Goal: Task Accomplishment & Management: Use online tool/utility

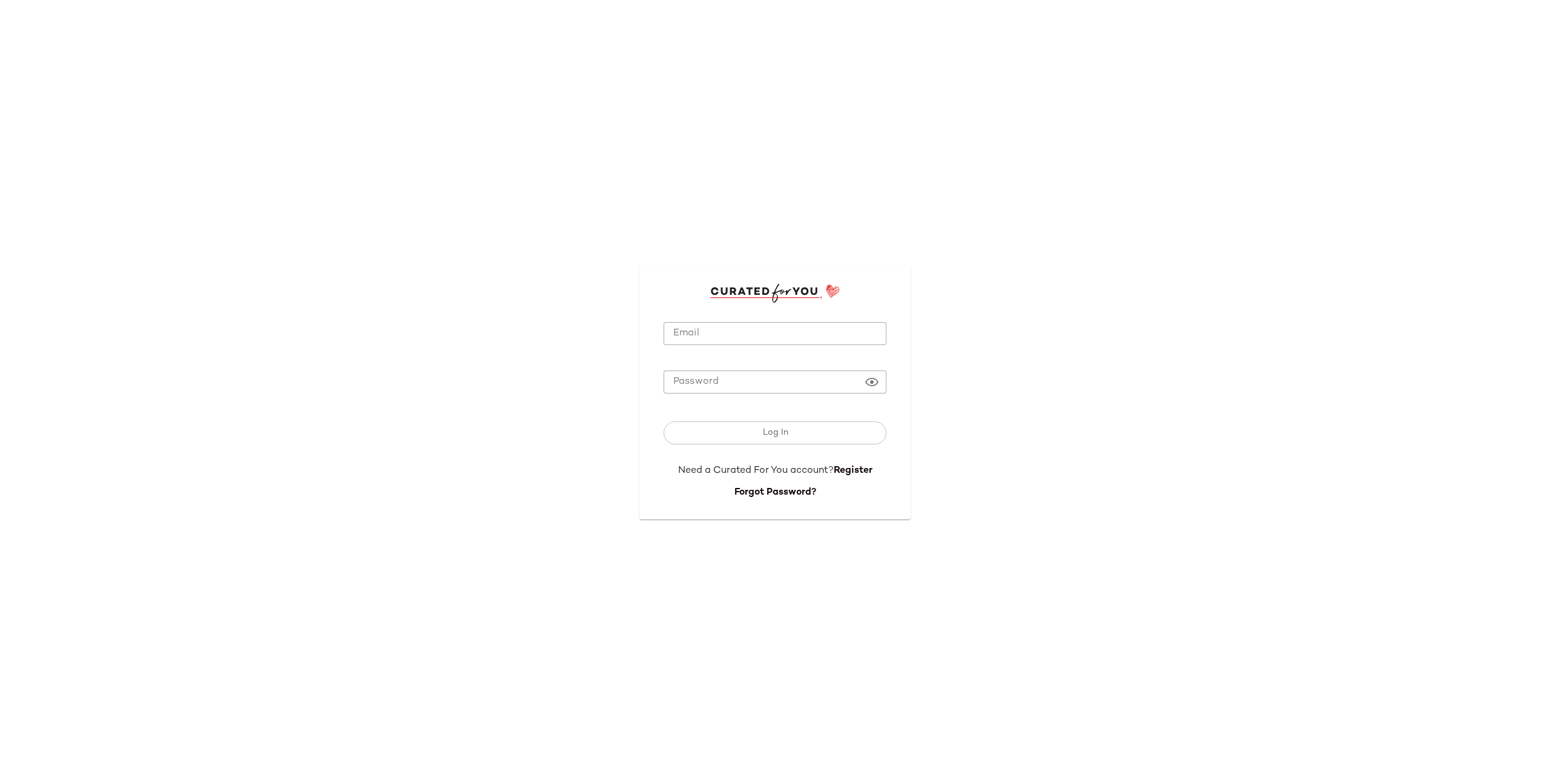
click at [754, 333] on input "Email" at bounding box center [775, 333] width 223 height 24
type input "**********"
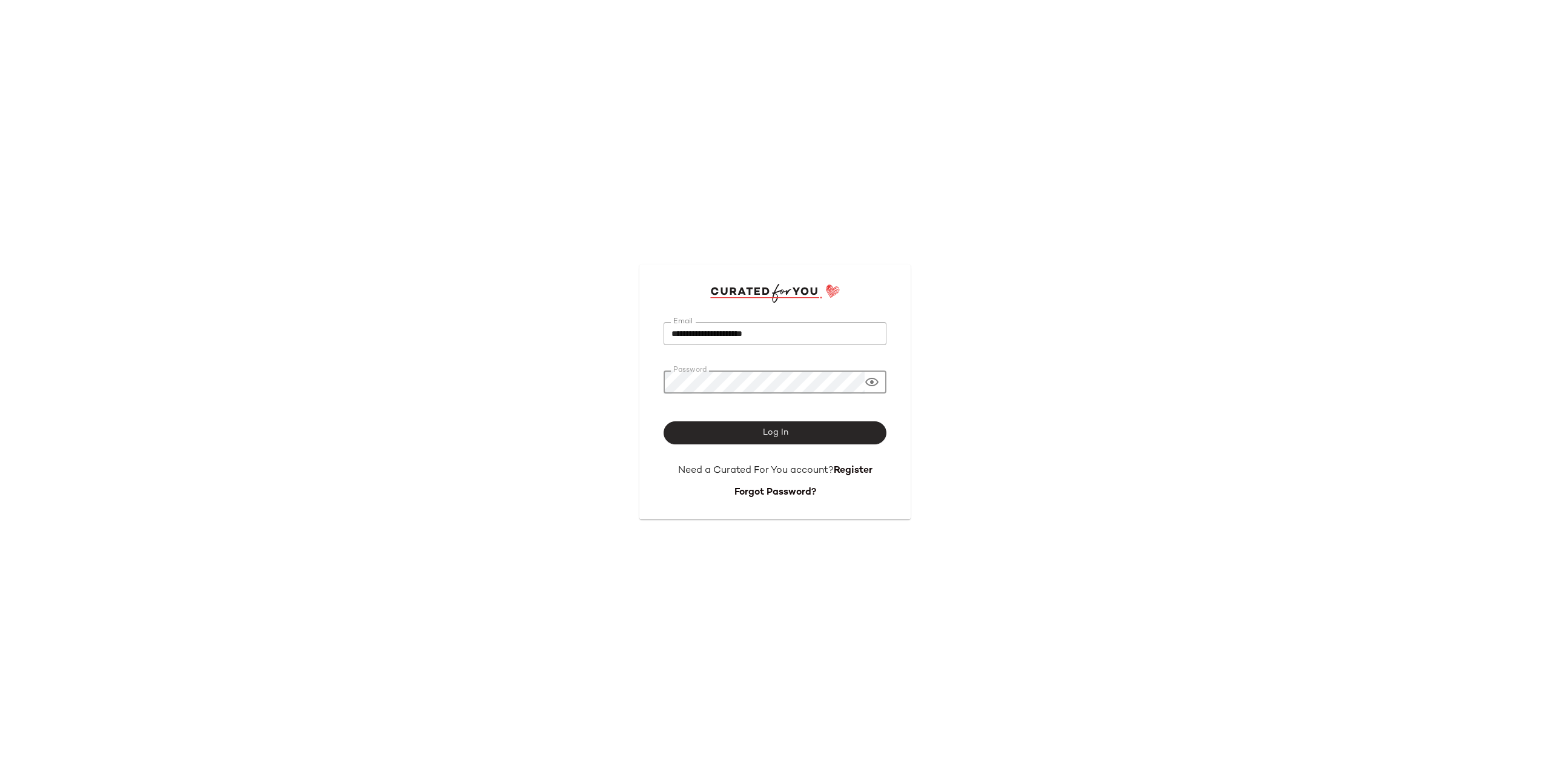
click at [759, 429] on button "Log In" at bounding box center [775, 433] width 223 height 23
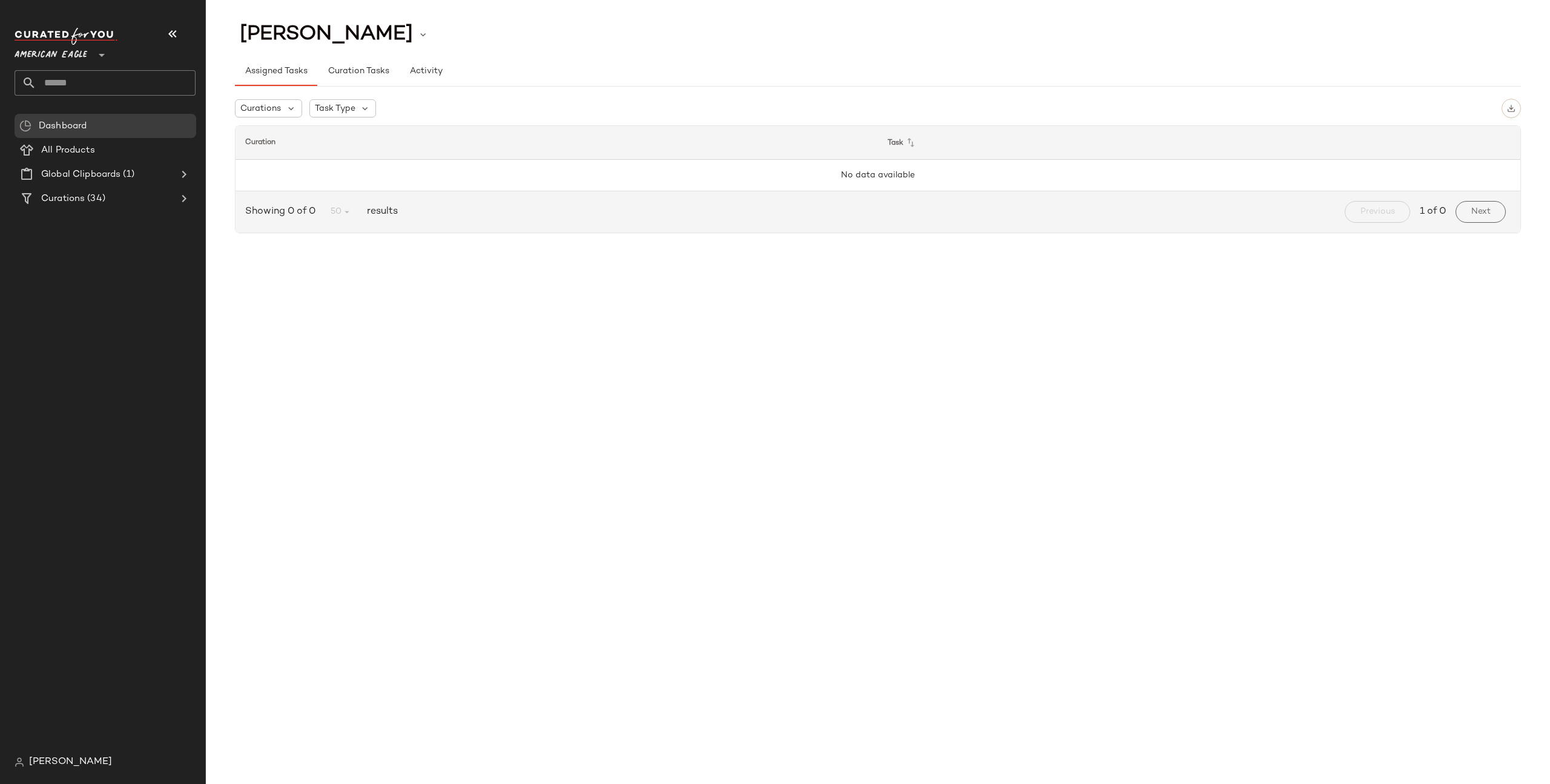
click at [64, 51] on span "American Eagle" at bounding box center [50, 52] width 72 height 22
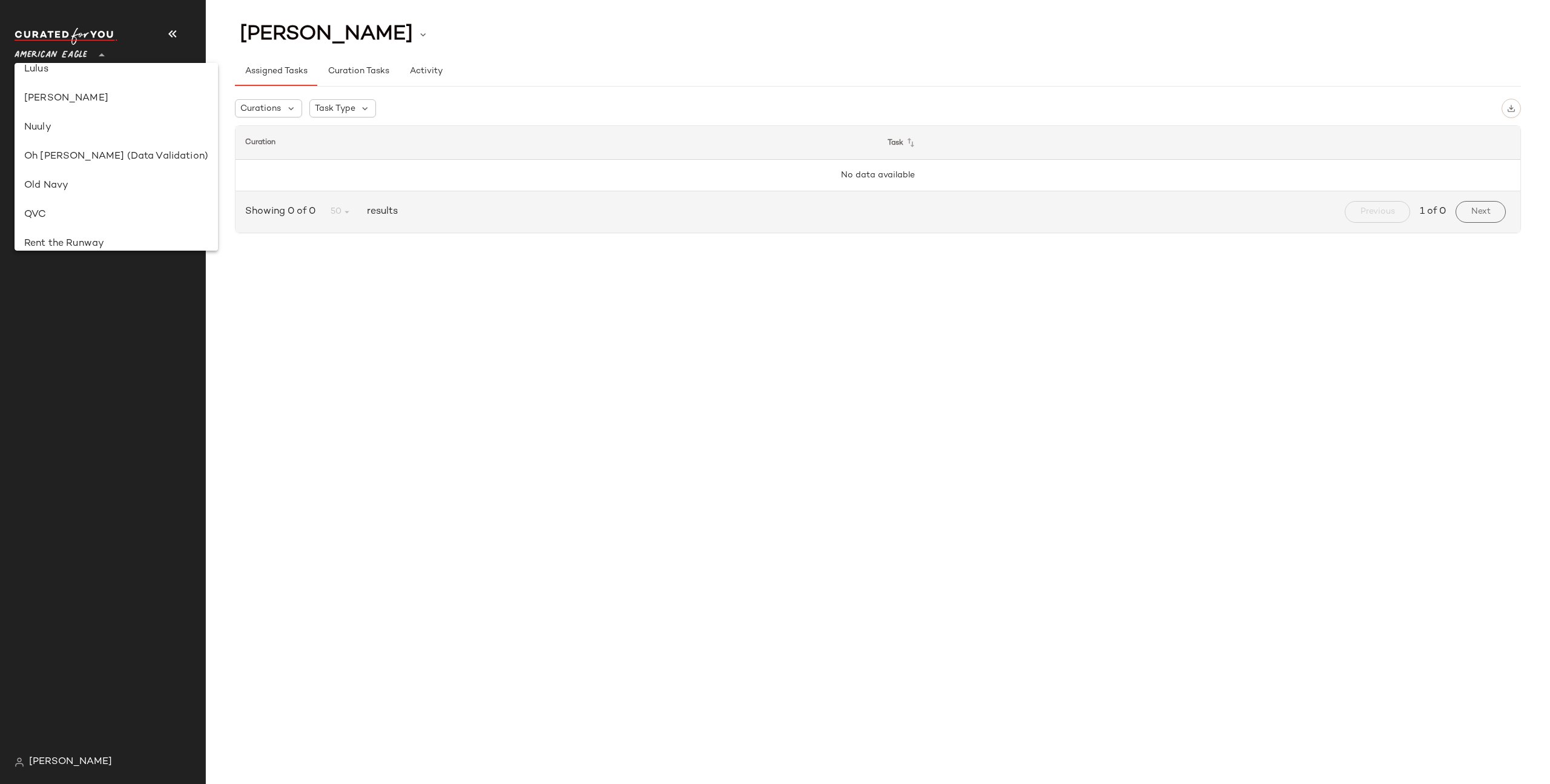
scroll to position [562, 0]
click at [75, 159] on div "Revolve" at bounding box center [116, 159] width 184 height 15
type input "**"
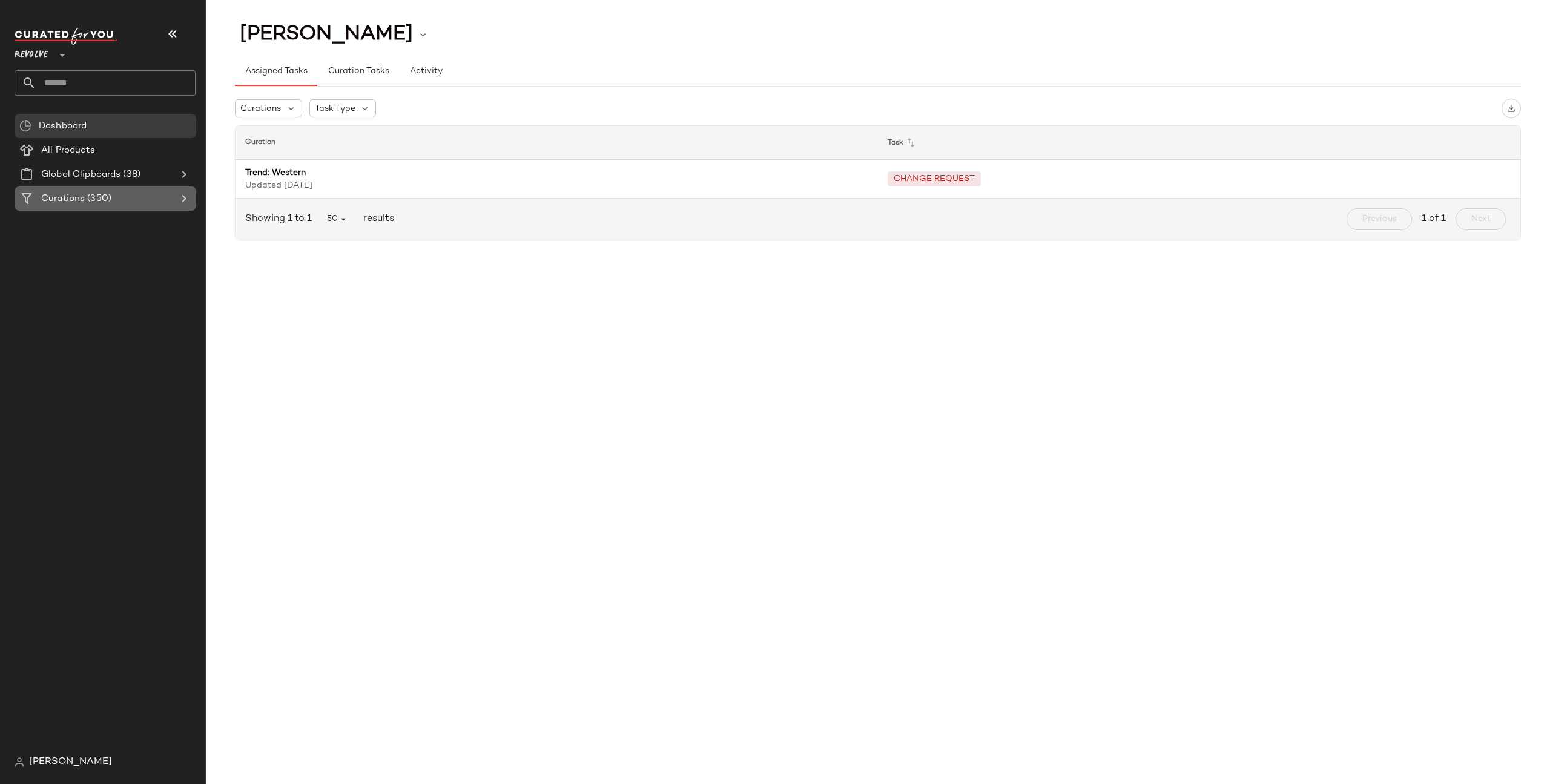
click at [182, 196] on icon at bounding box center [184, 198] width 15 height 15
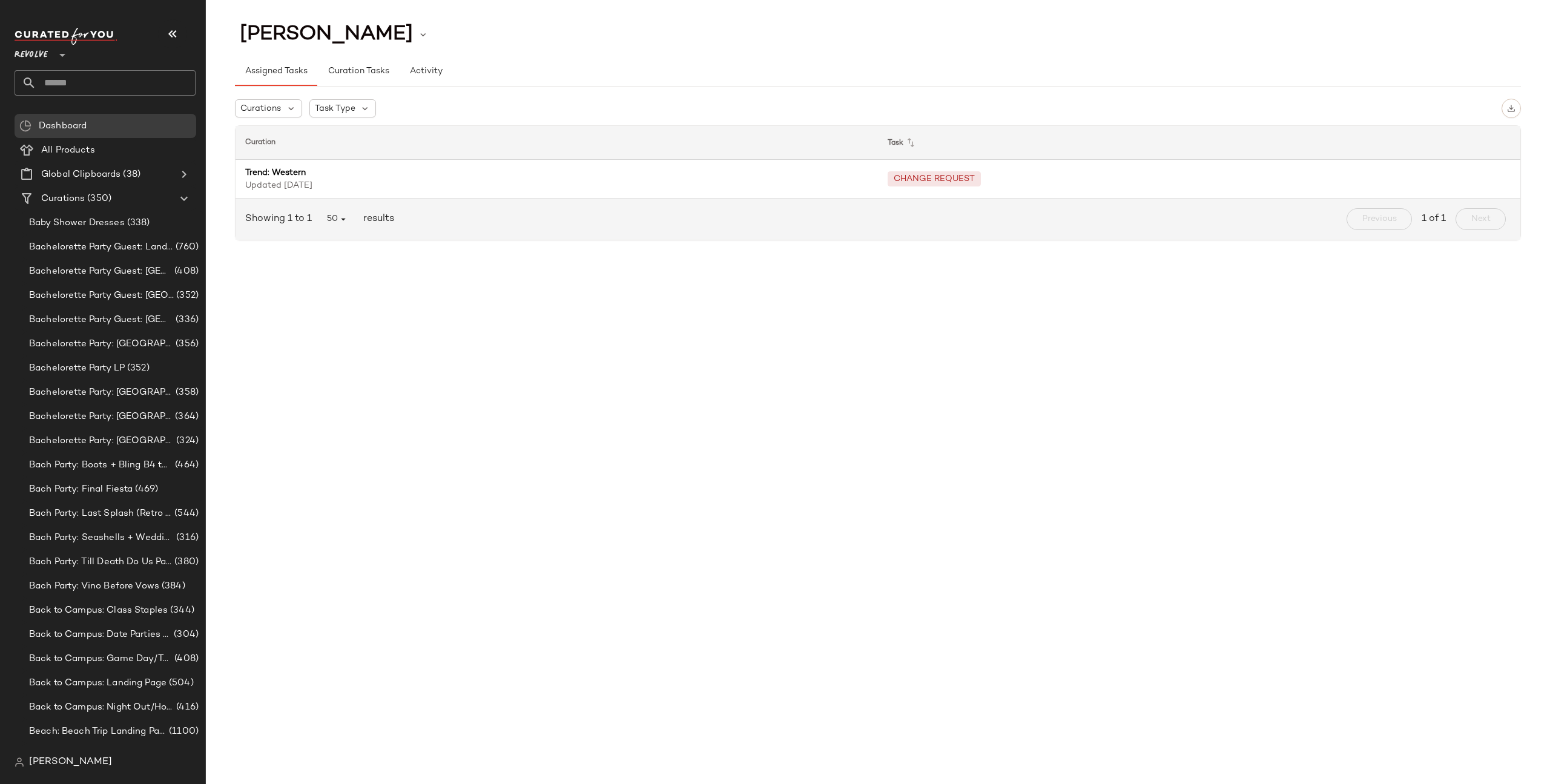
click at [89, 83] on input "text" at bounding box center [116, 82] width 159 height 25
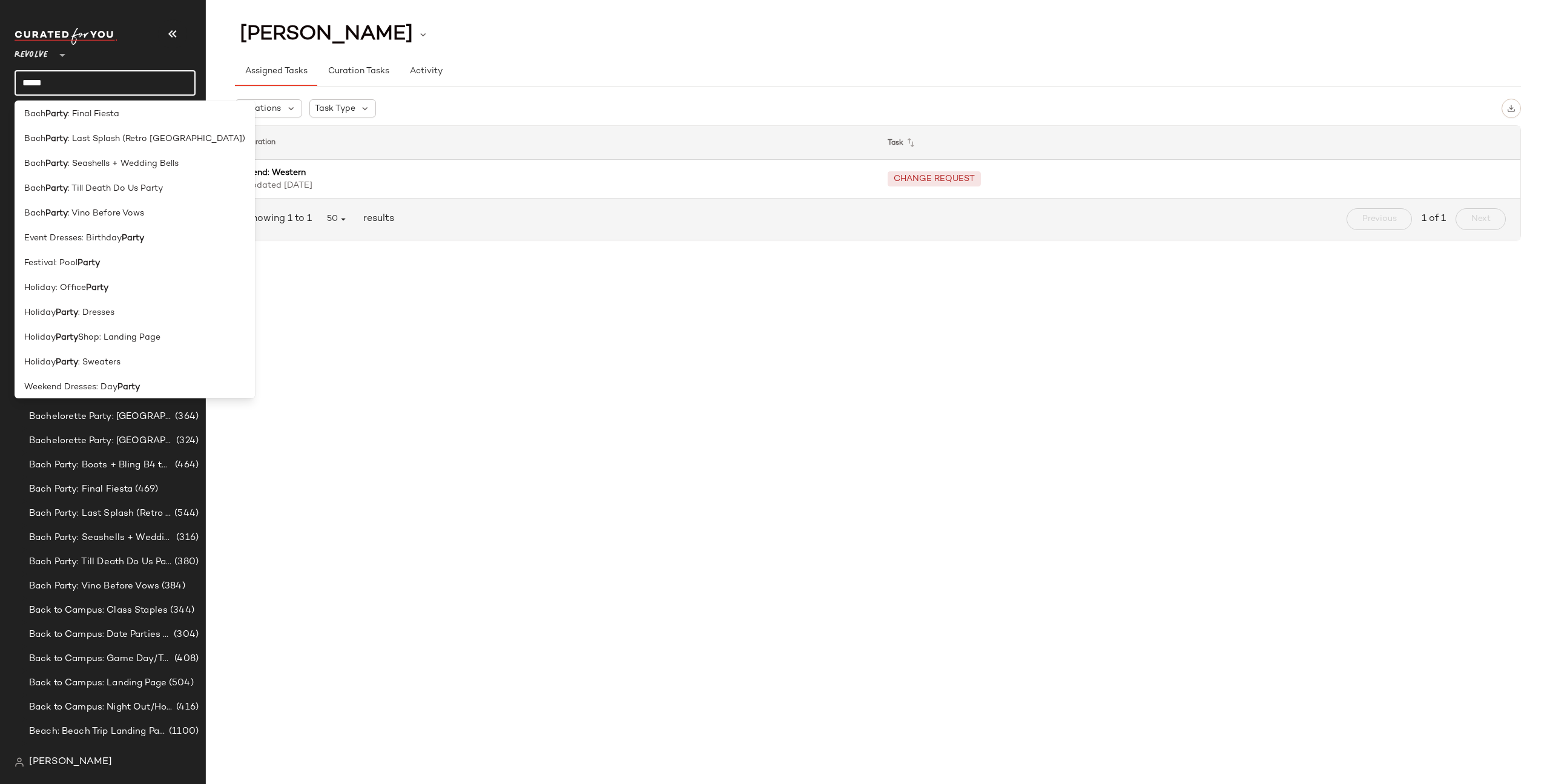
scroll to position [258, 0]
type input "*****"
click at [91, 332] on span "Shop: Landing Page" at bounding box center [119, 332] width 82 height 13
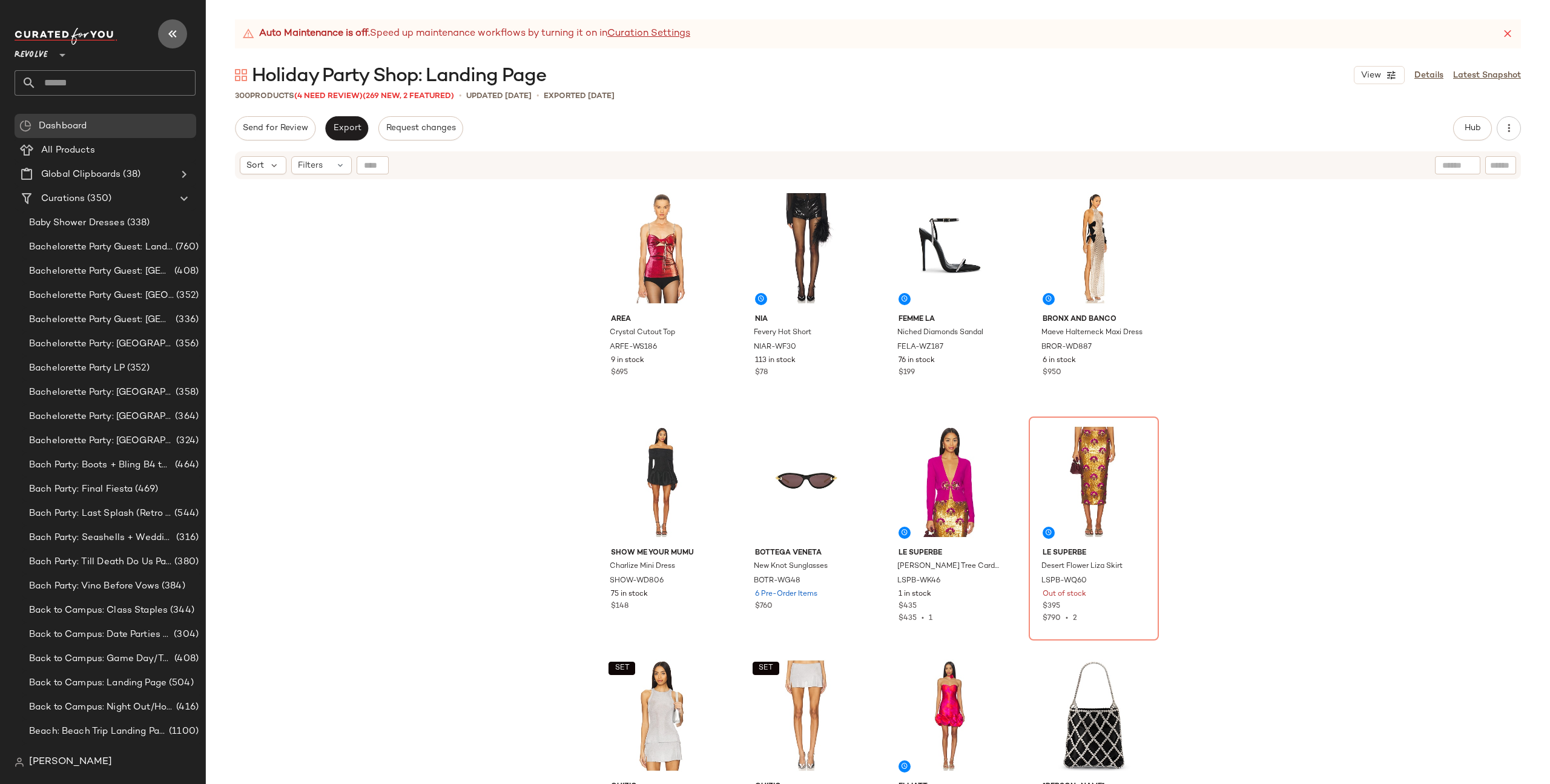
click at [174, 37] on icon "button" at bounding box center [172, 34] width 15 height 15
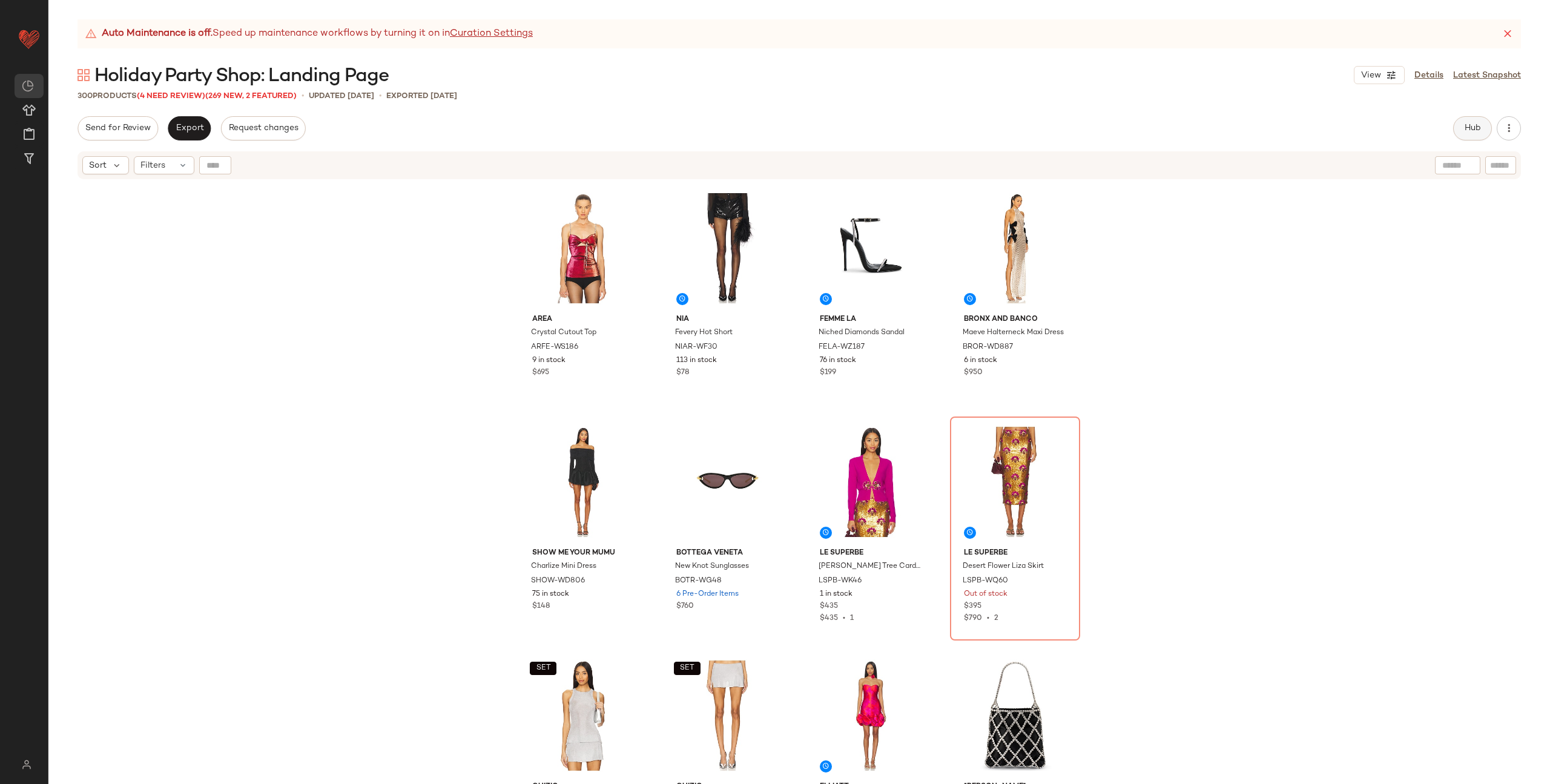
click at [1469, 133] on button "Hub" at bounding box center [1473, 128] width 39 height 24
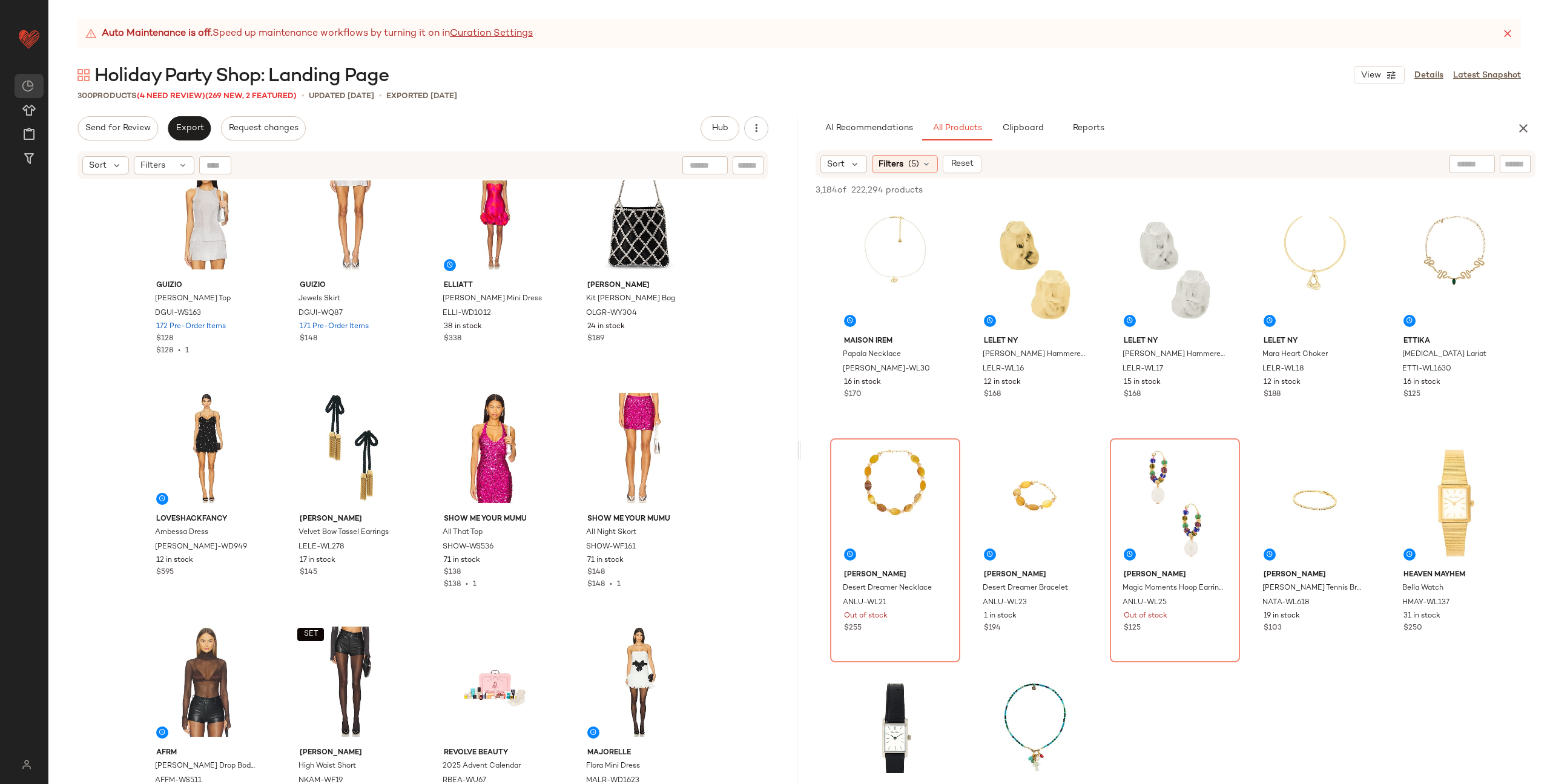
scroll to position [547, 0]
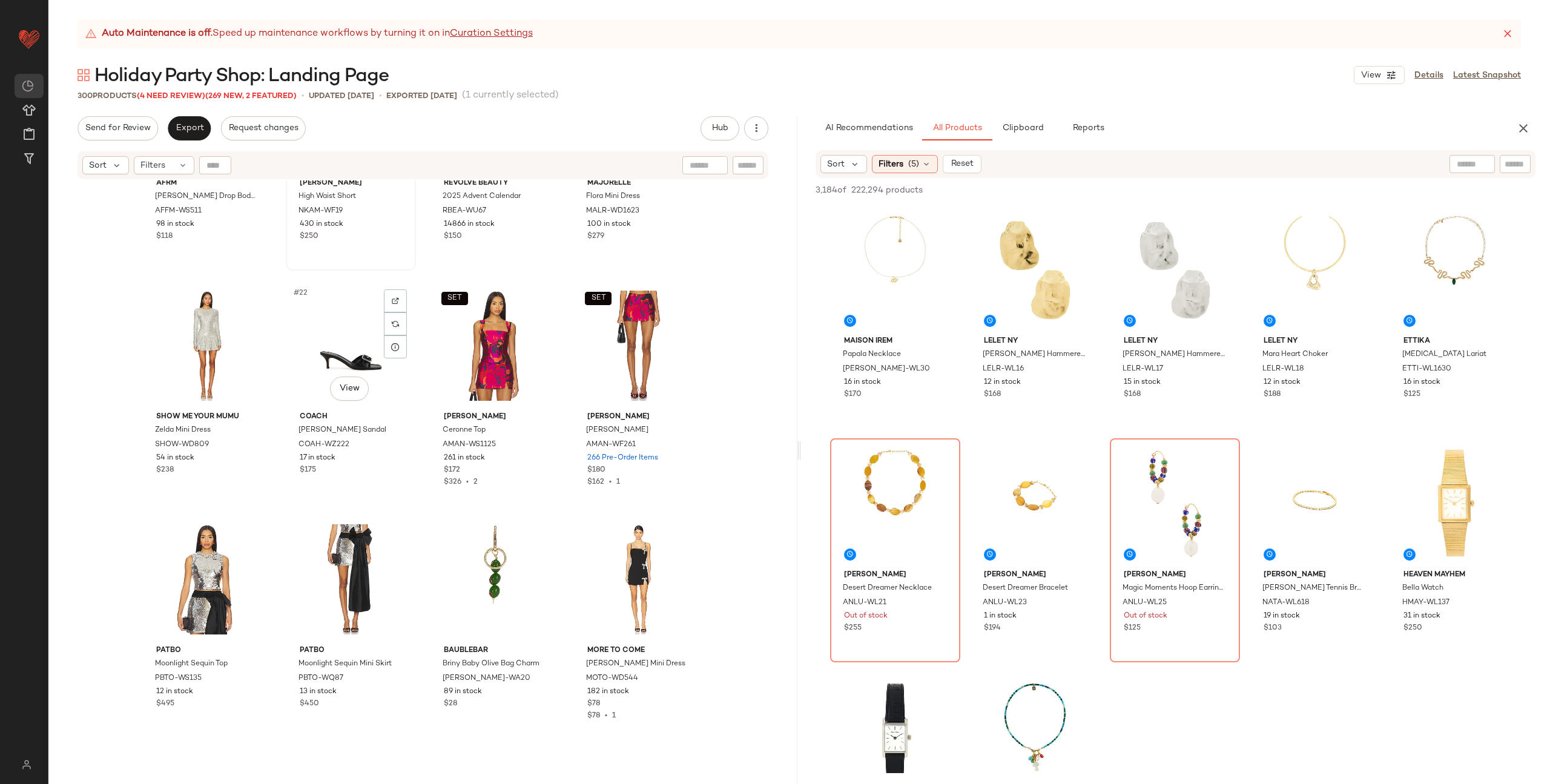
scroll to position [1126, 0]
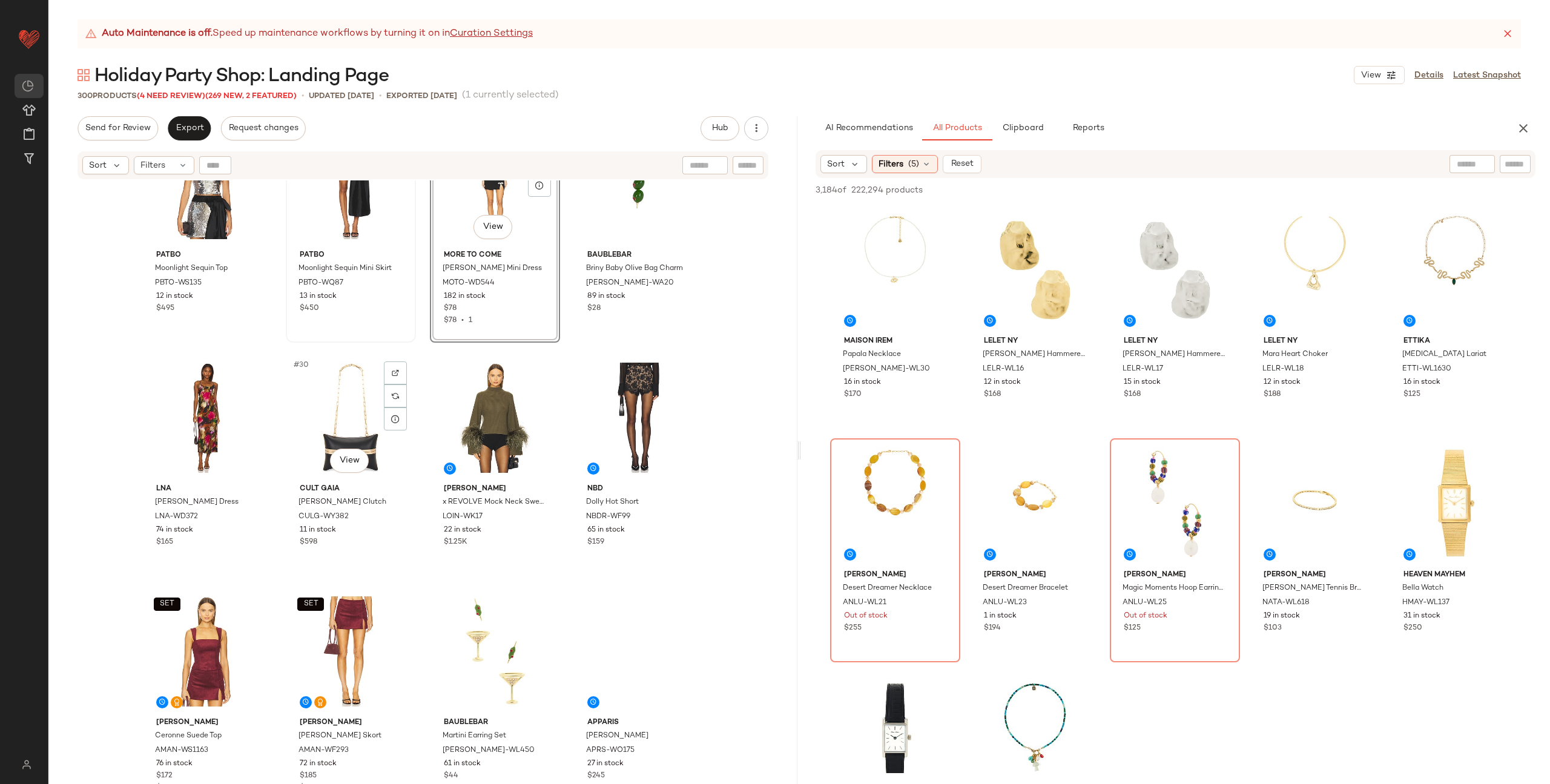
scroll to position [1535, 0]
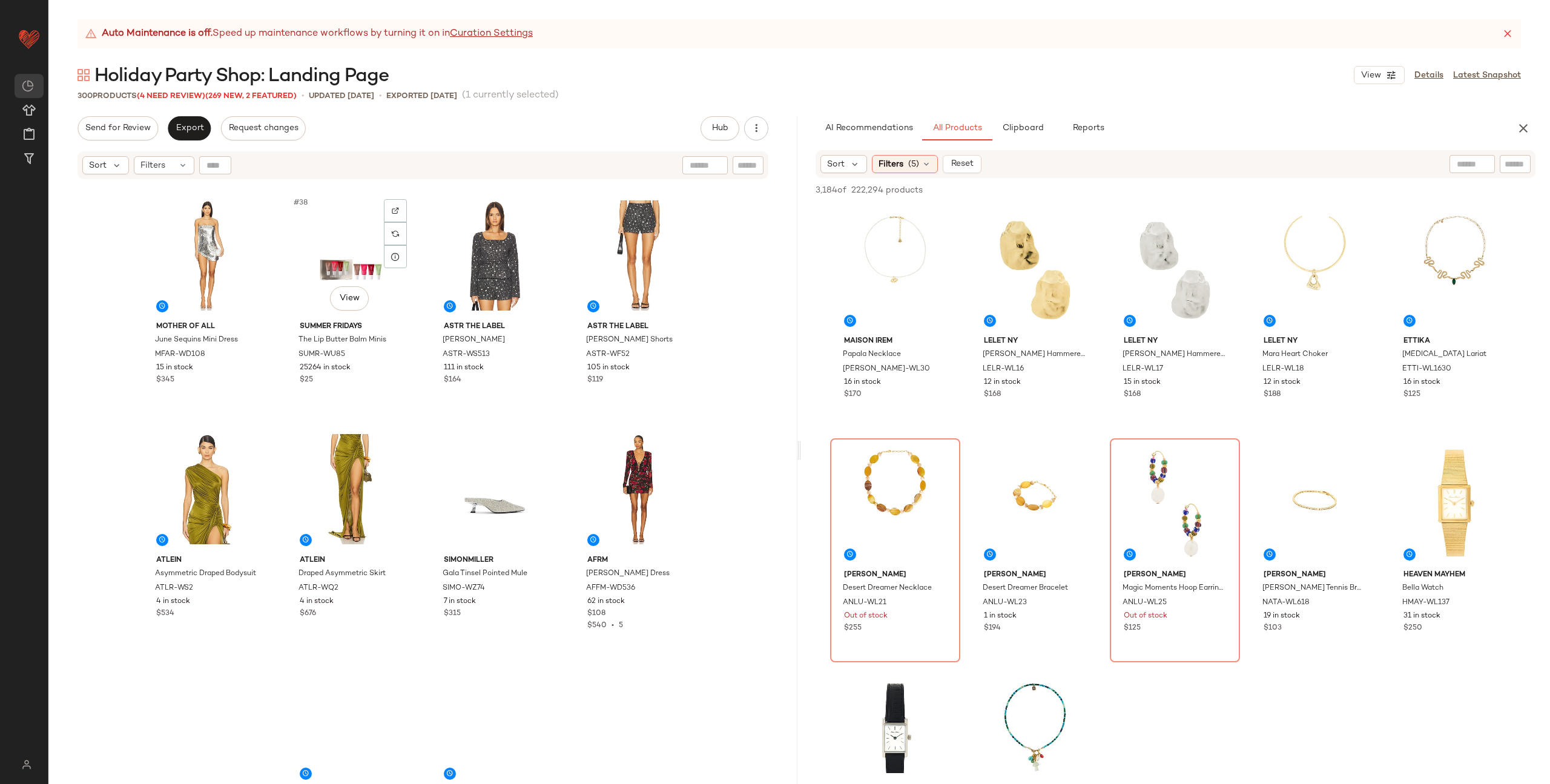
scroll to position [2158, 0]
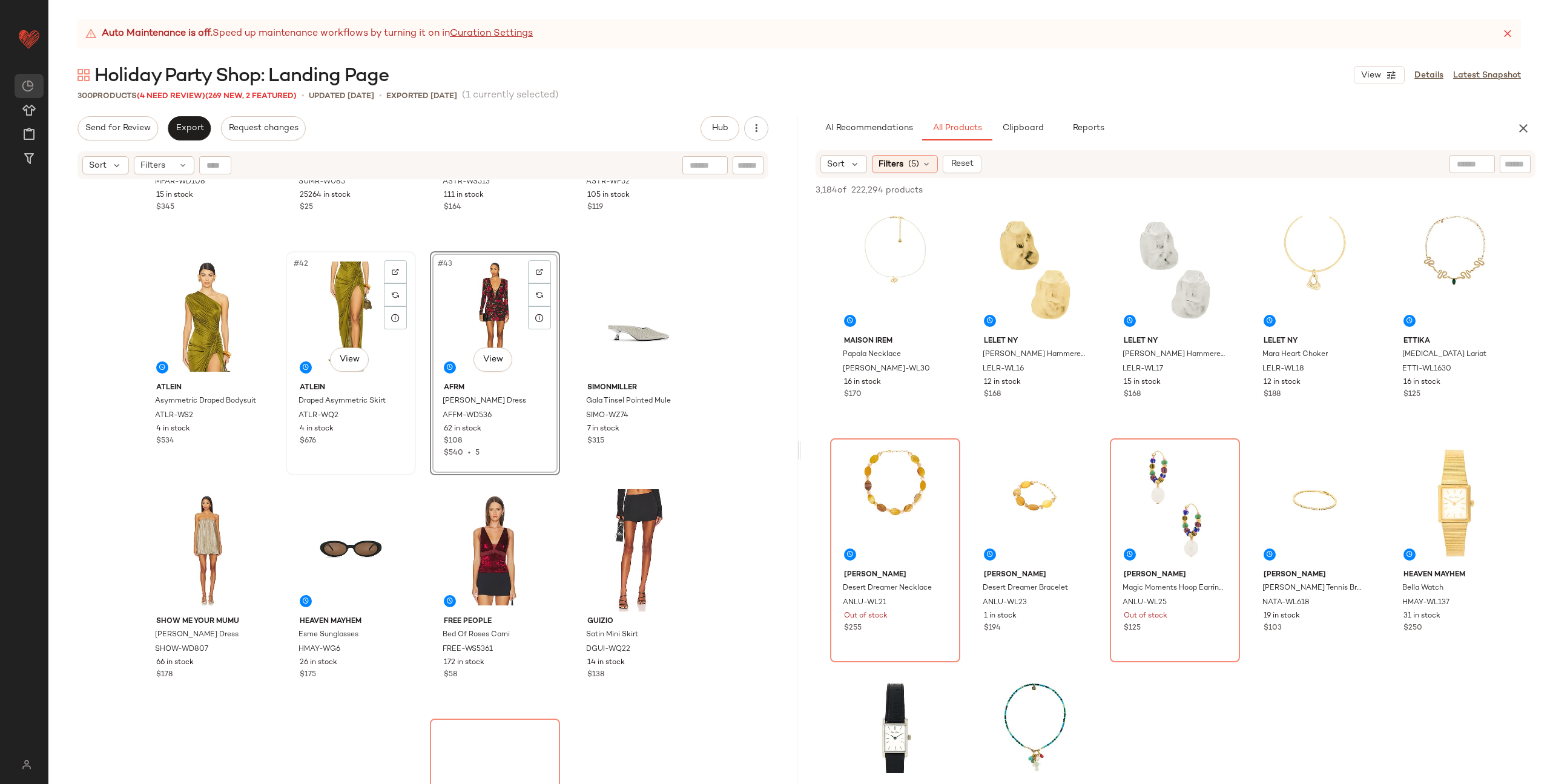
scroll to position [2466, 0]
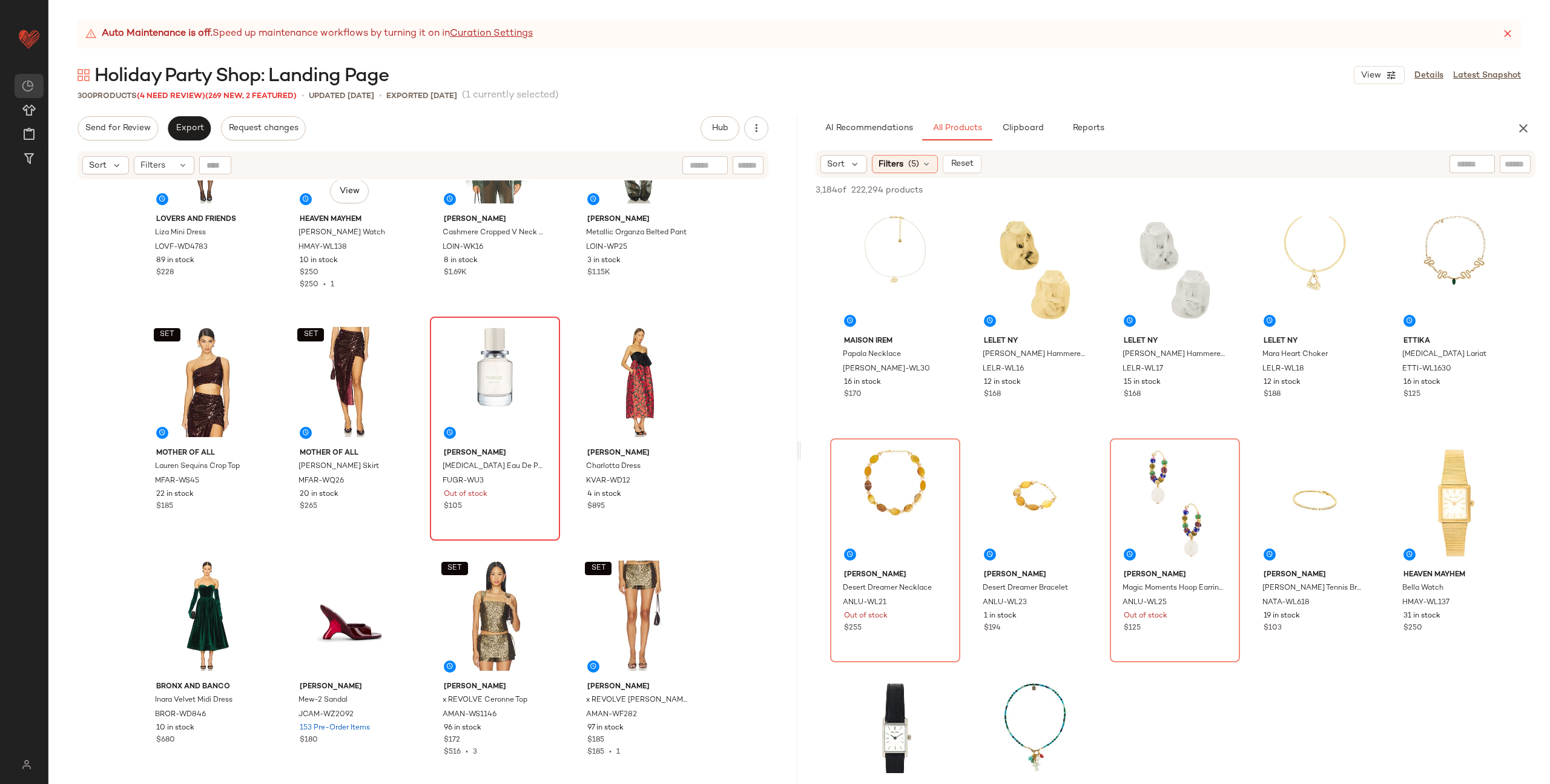
scroll to position [3150, 0]
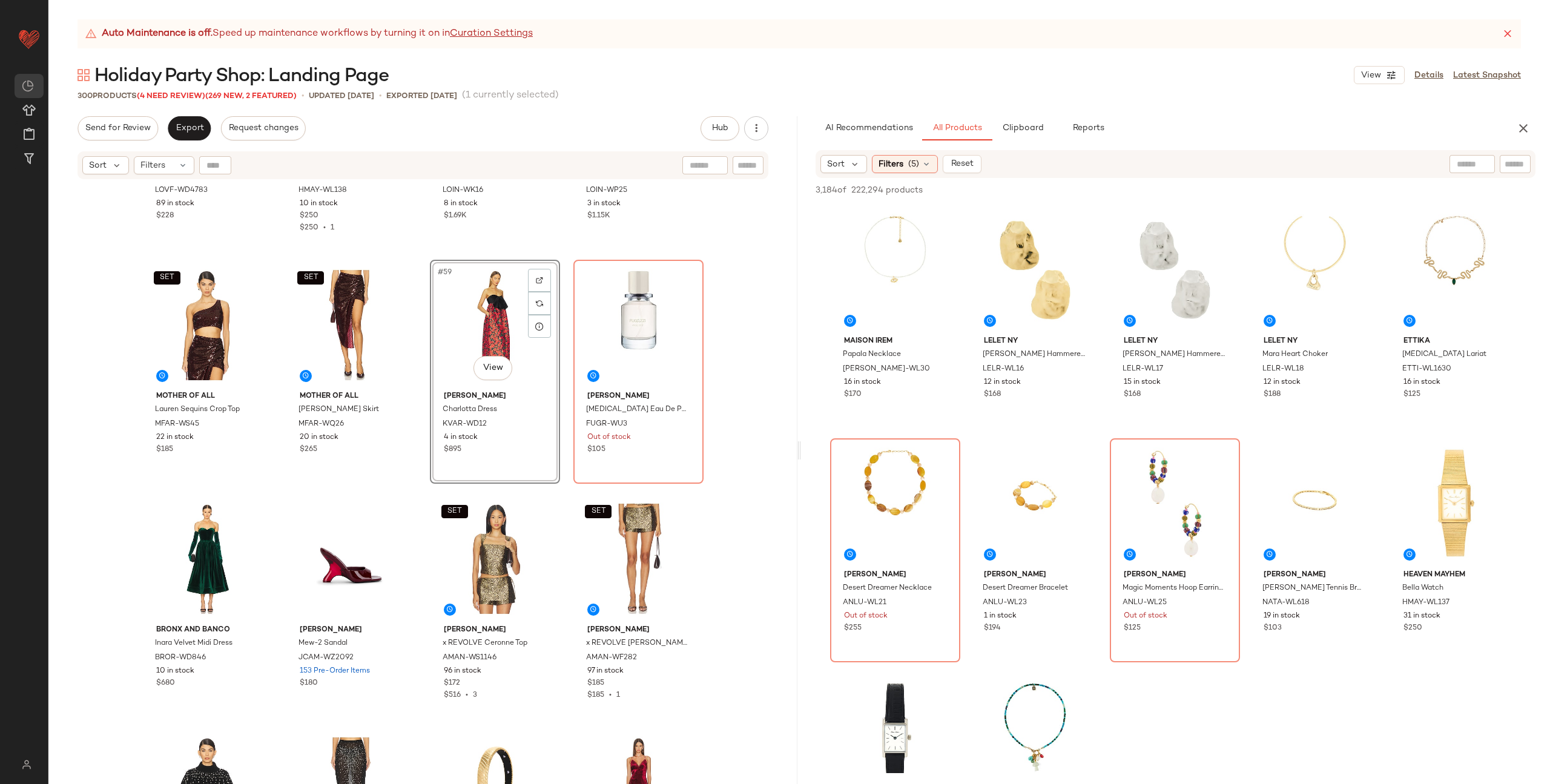
scroll to position [3340, 0]
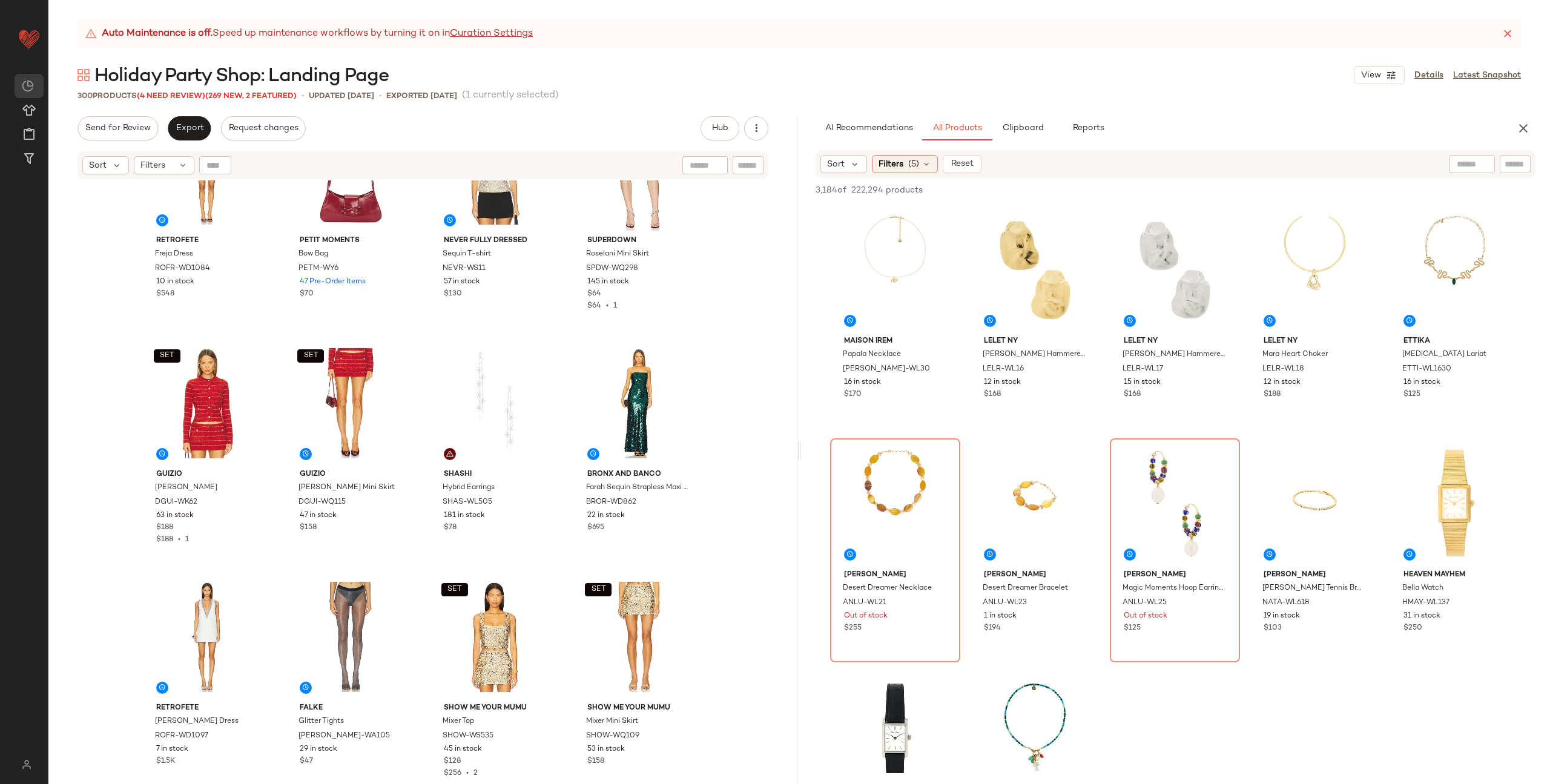
scroll to position [4084, 0]
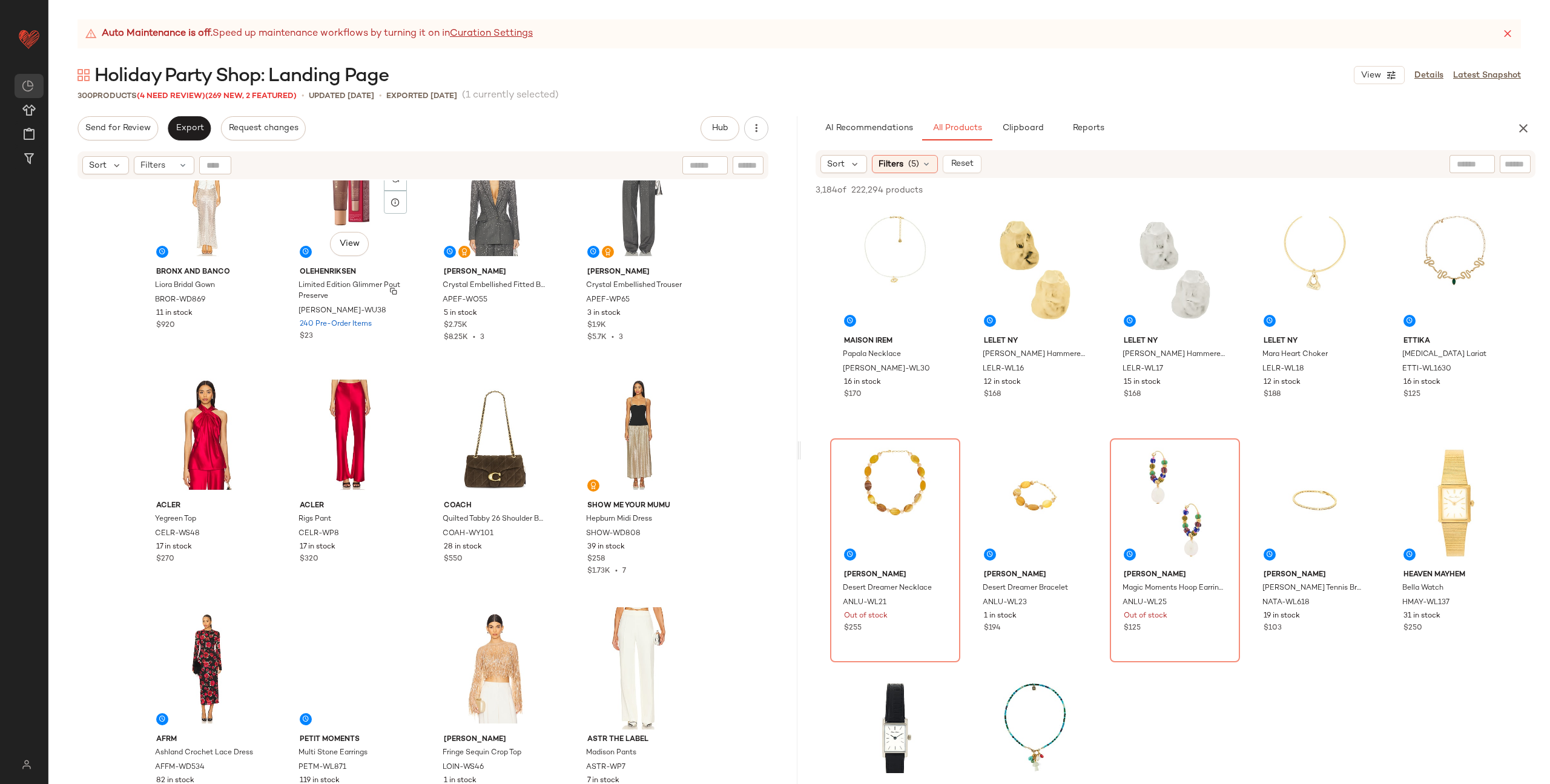
scroll to position [4994, 0]
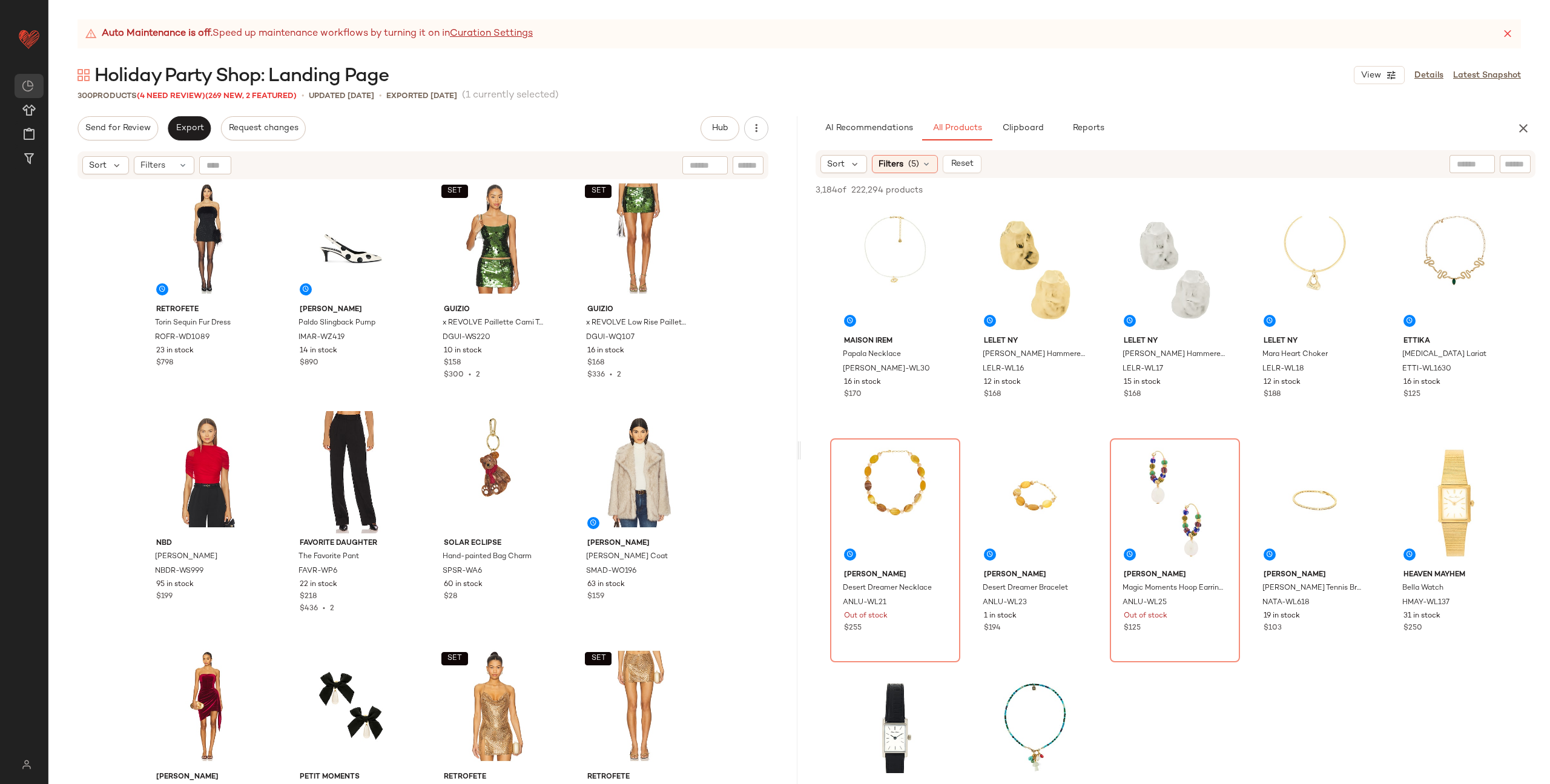
scroll to position [5993, 0]
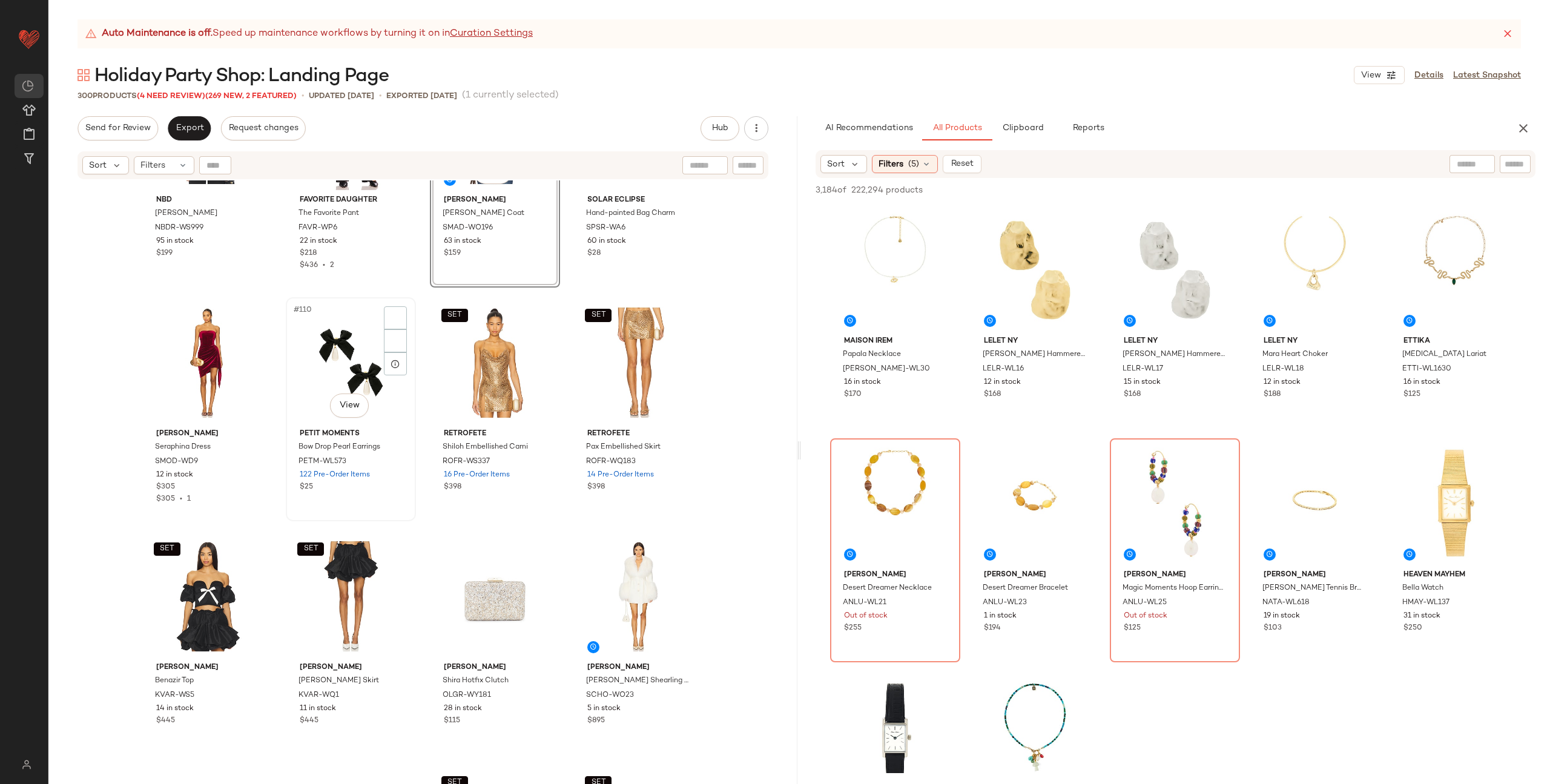
scroll to position [6220, 0]
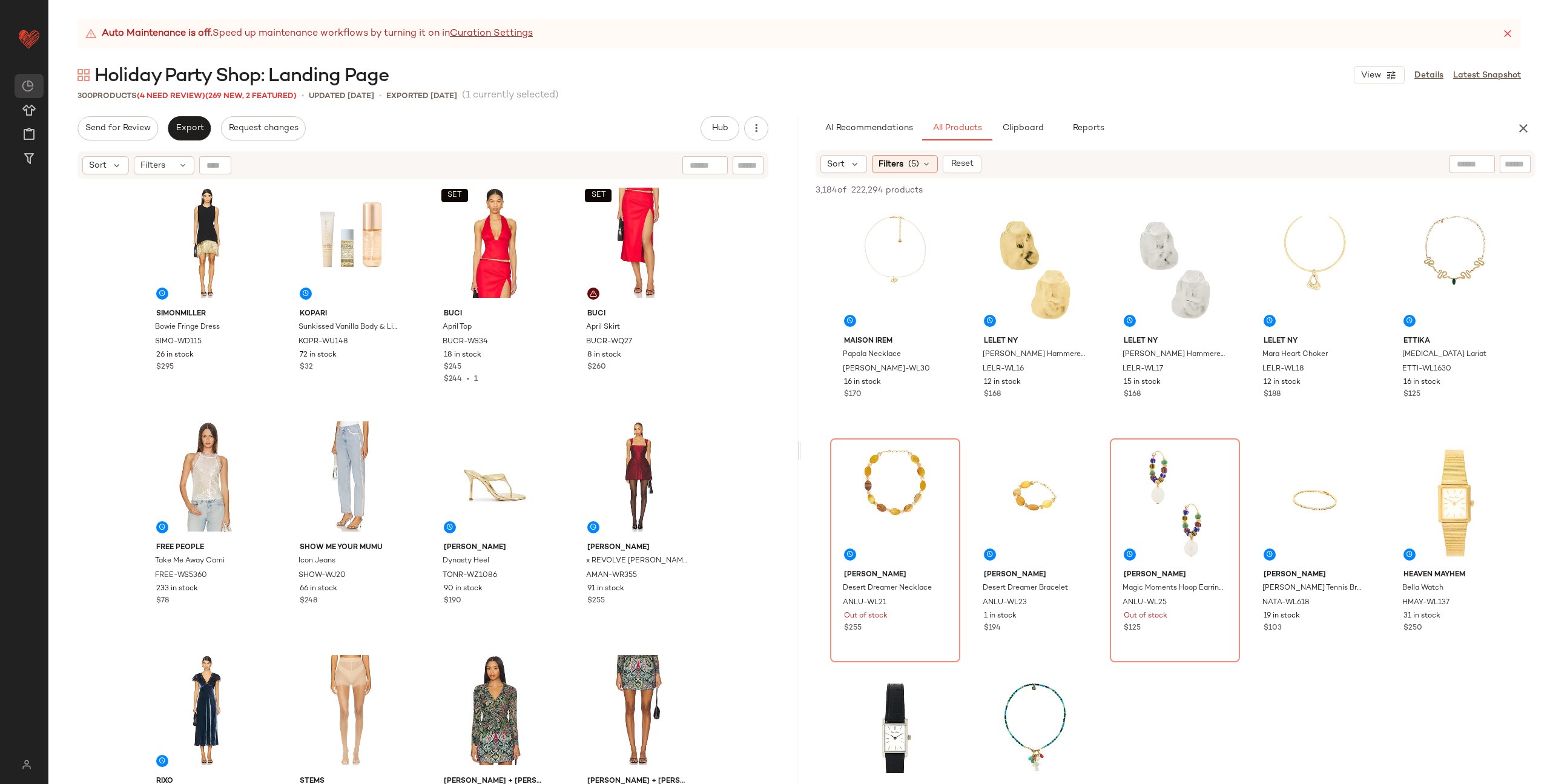
scroll to position [6910, 0]
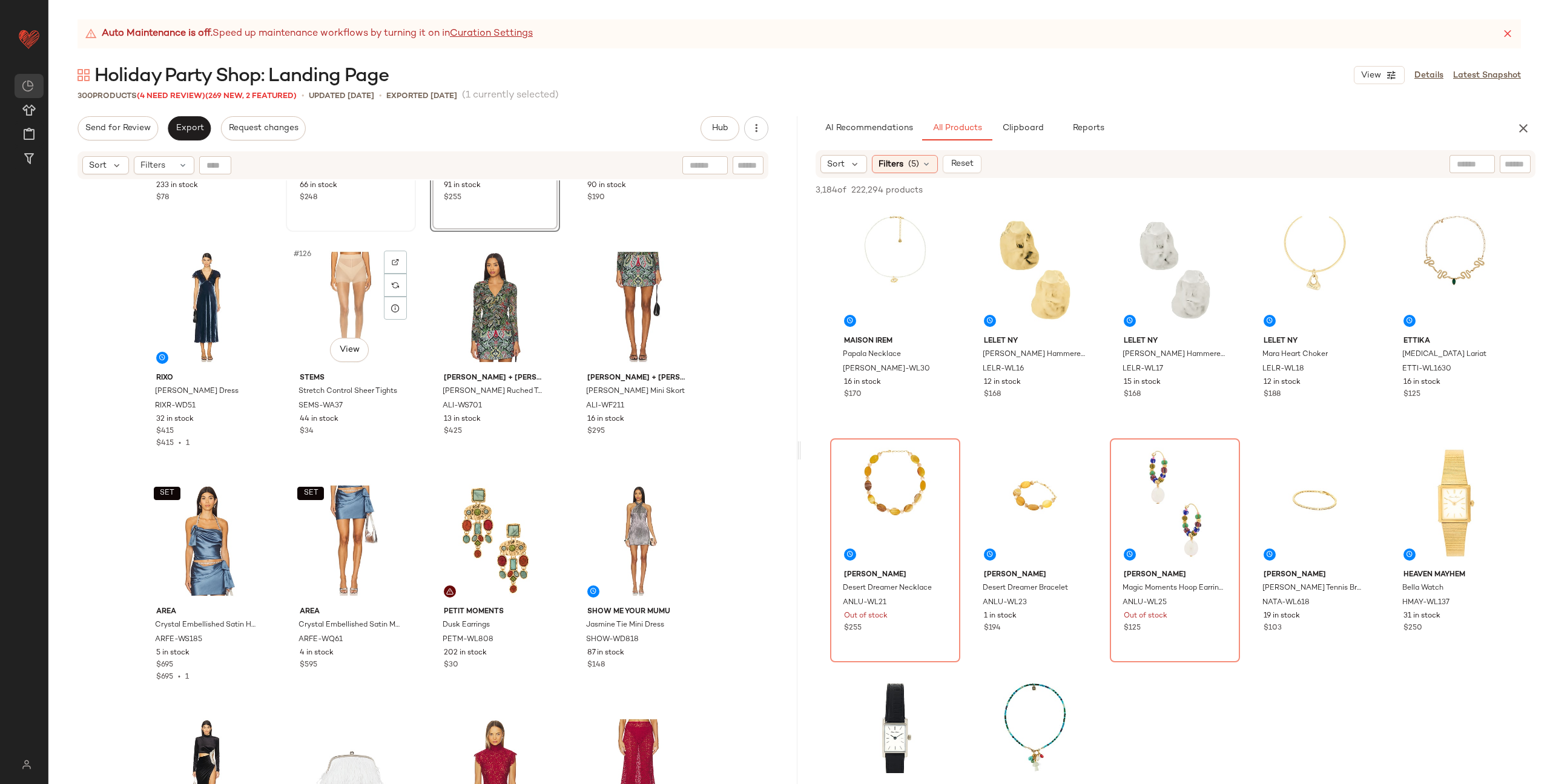
scroll to position [7194, 0]
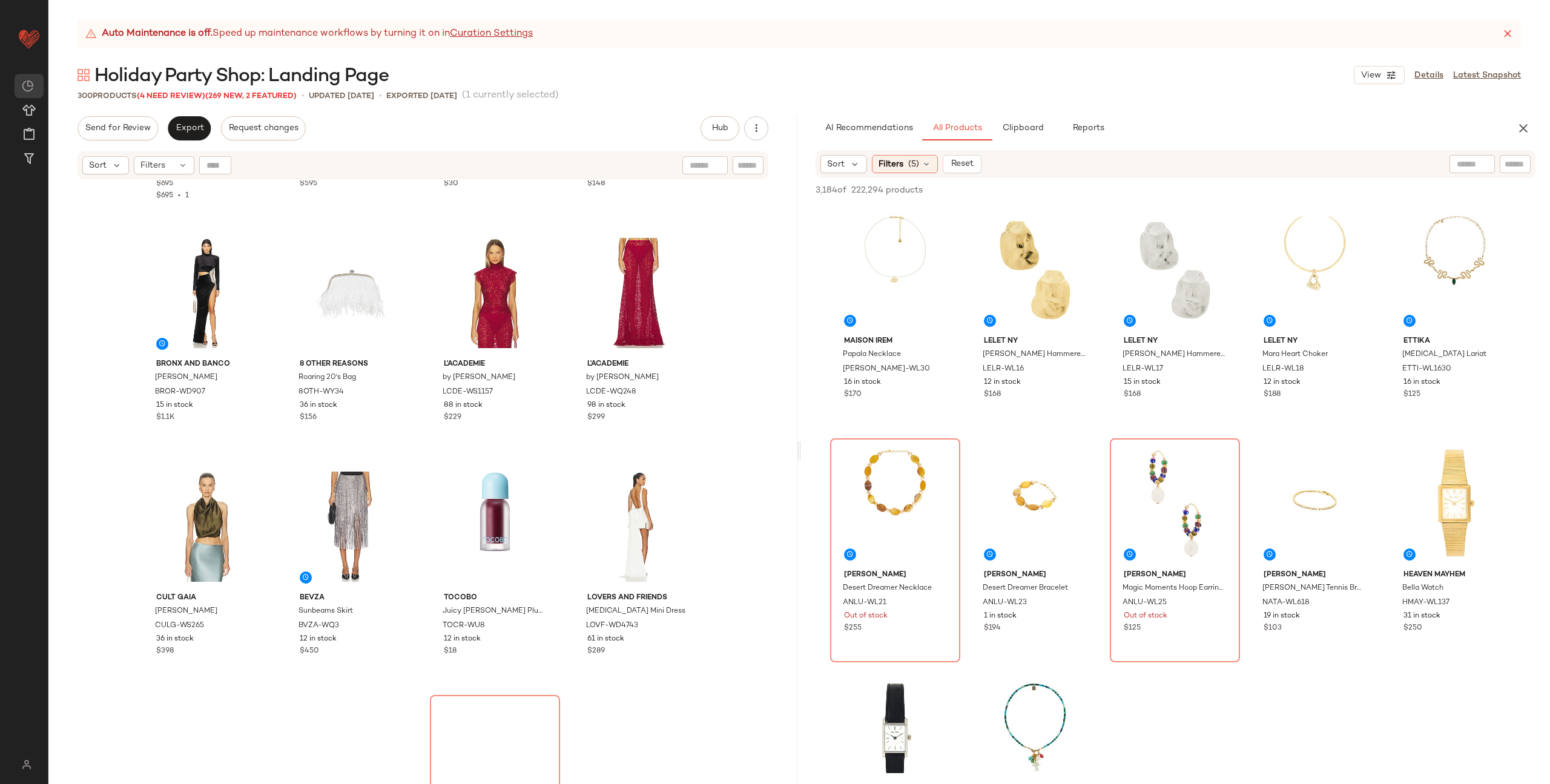
scroll to position [7674, 0]
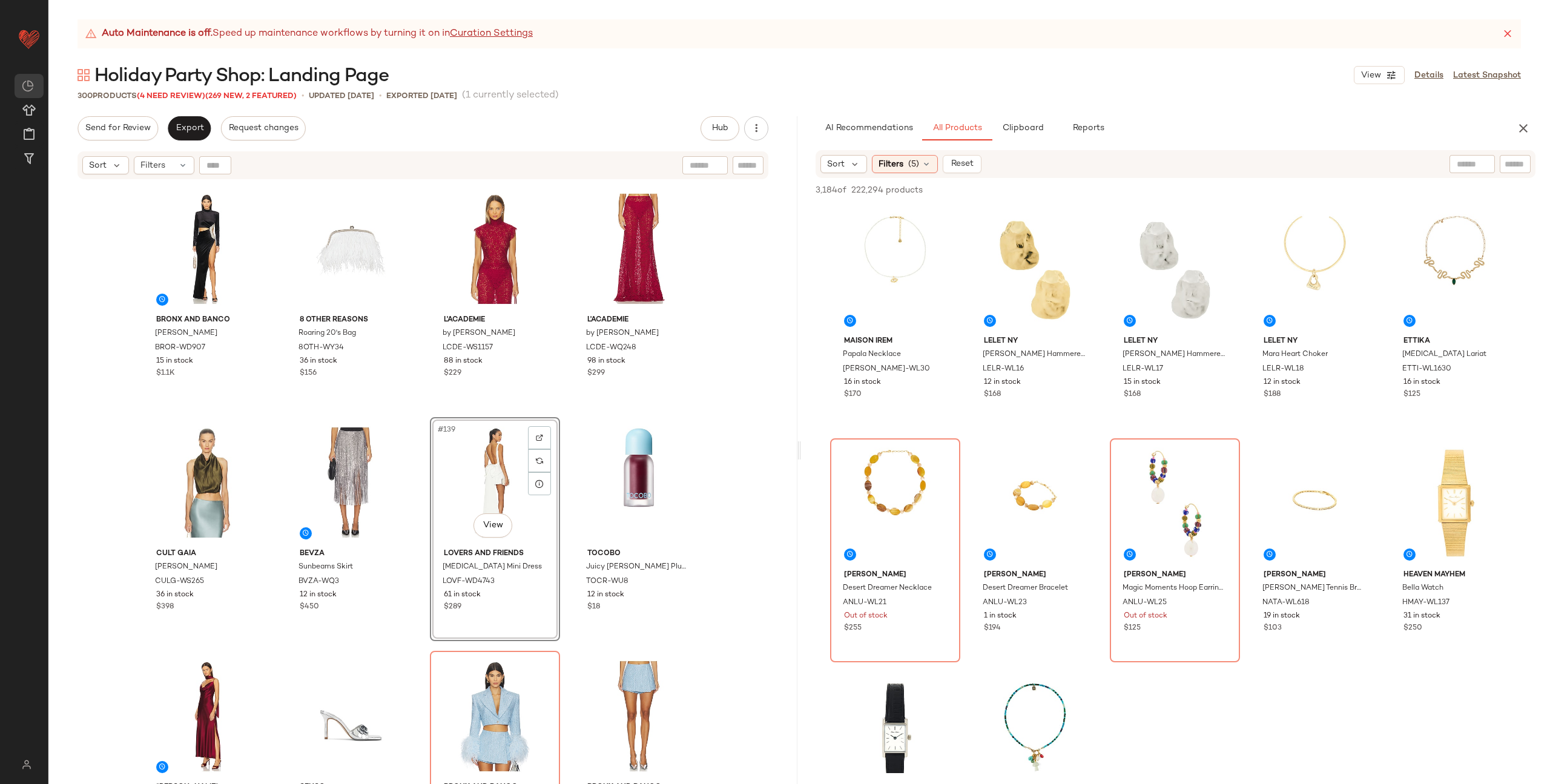
scroll to position [7963, 0]
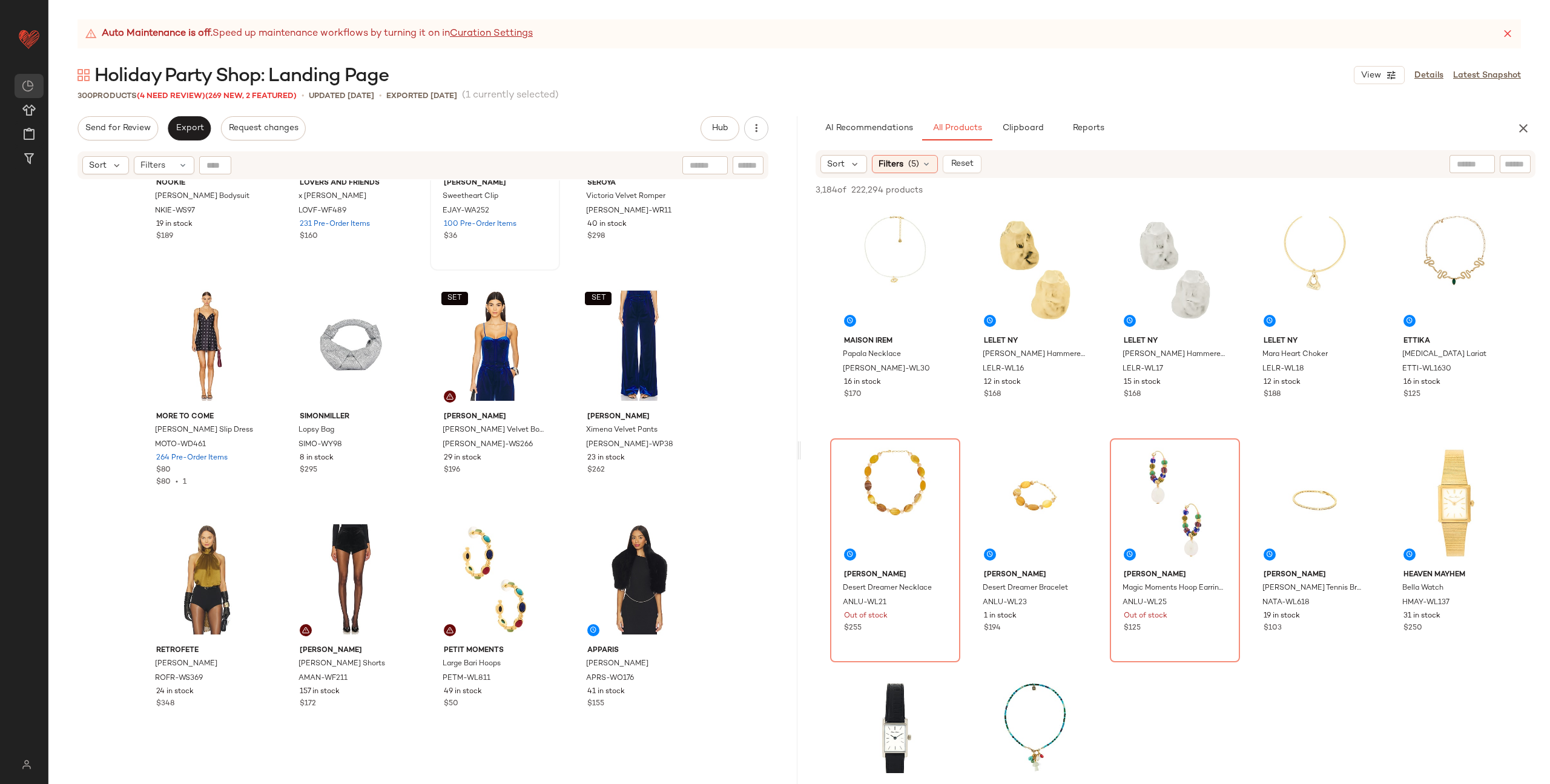
scroll to position [8647, 0]
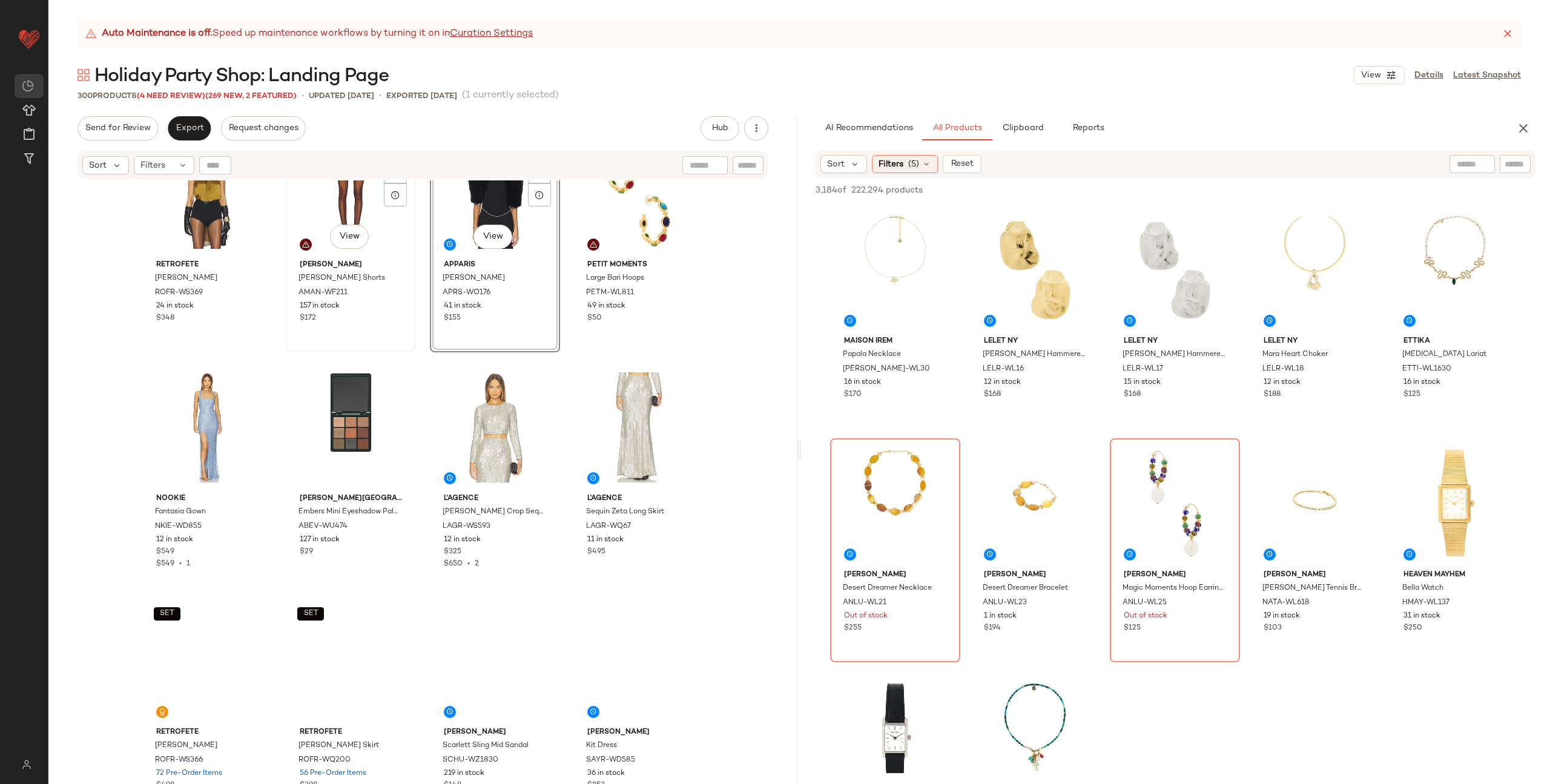
scroll to position [8942, 0]
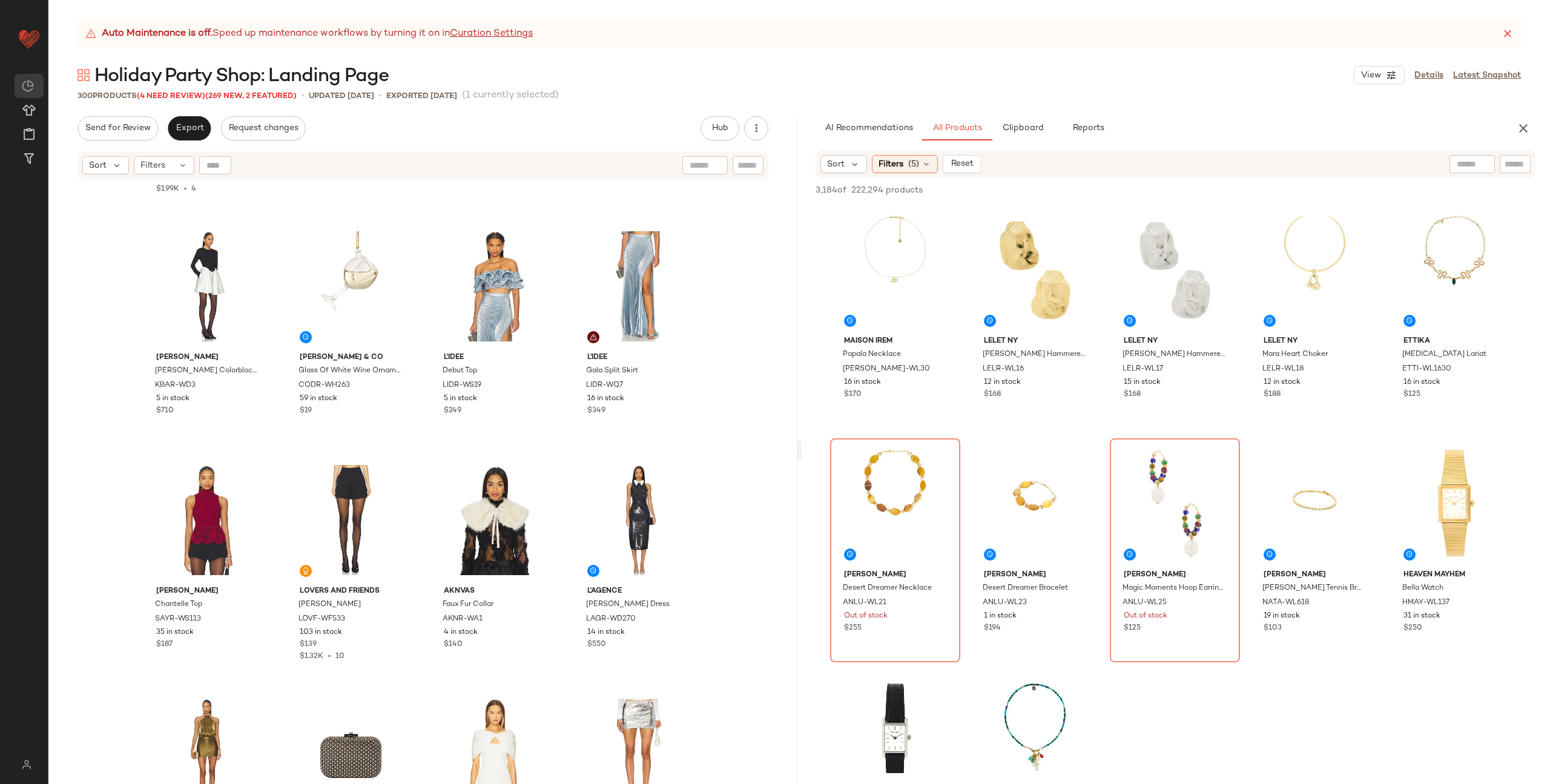
scroll to position [9616, 0]
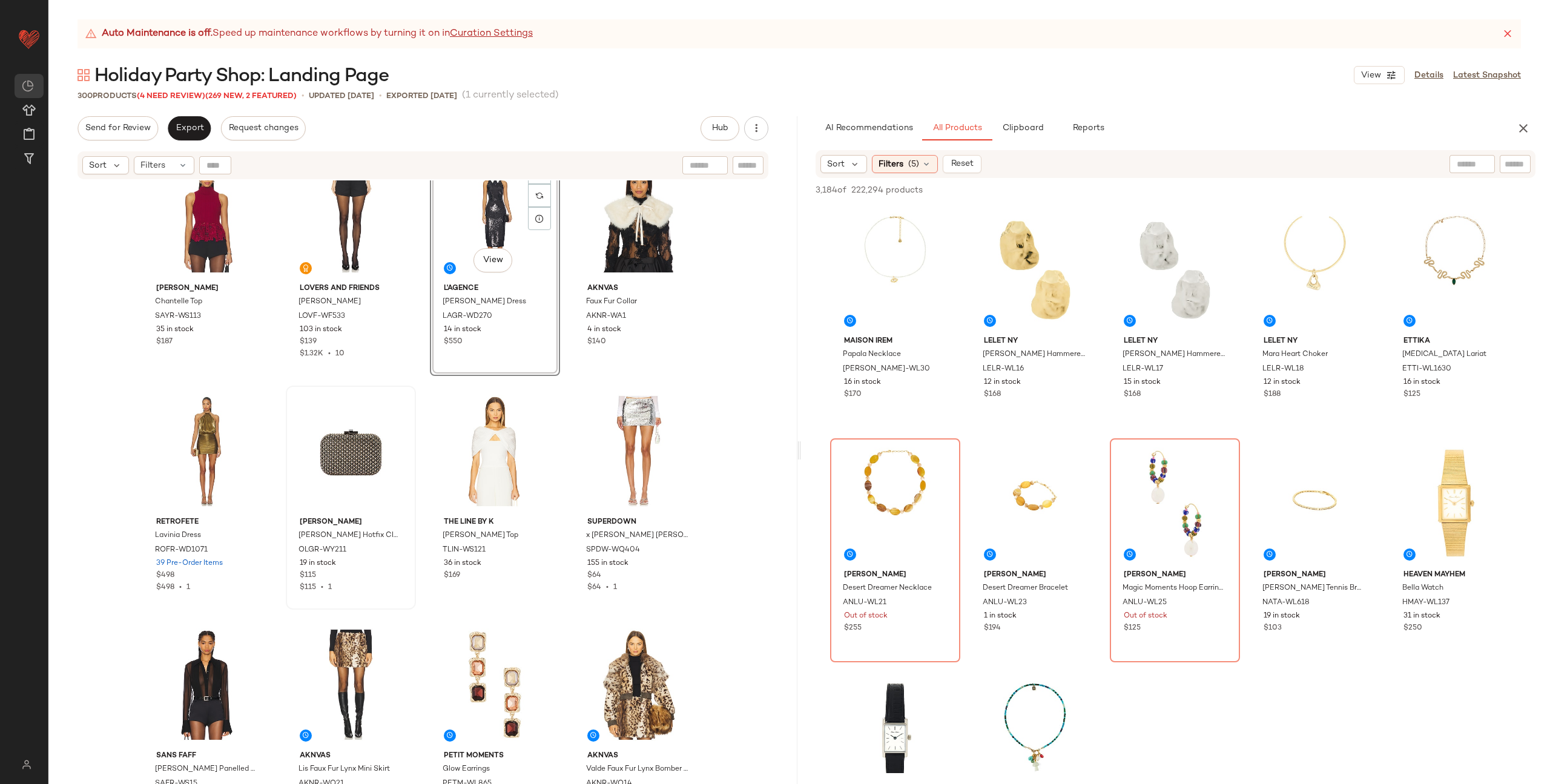
scroll to position [9898, 0]
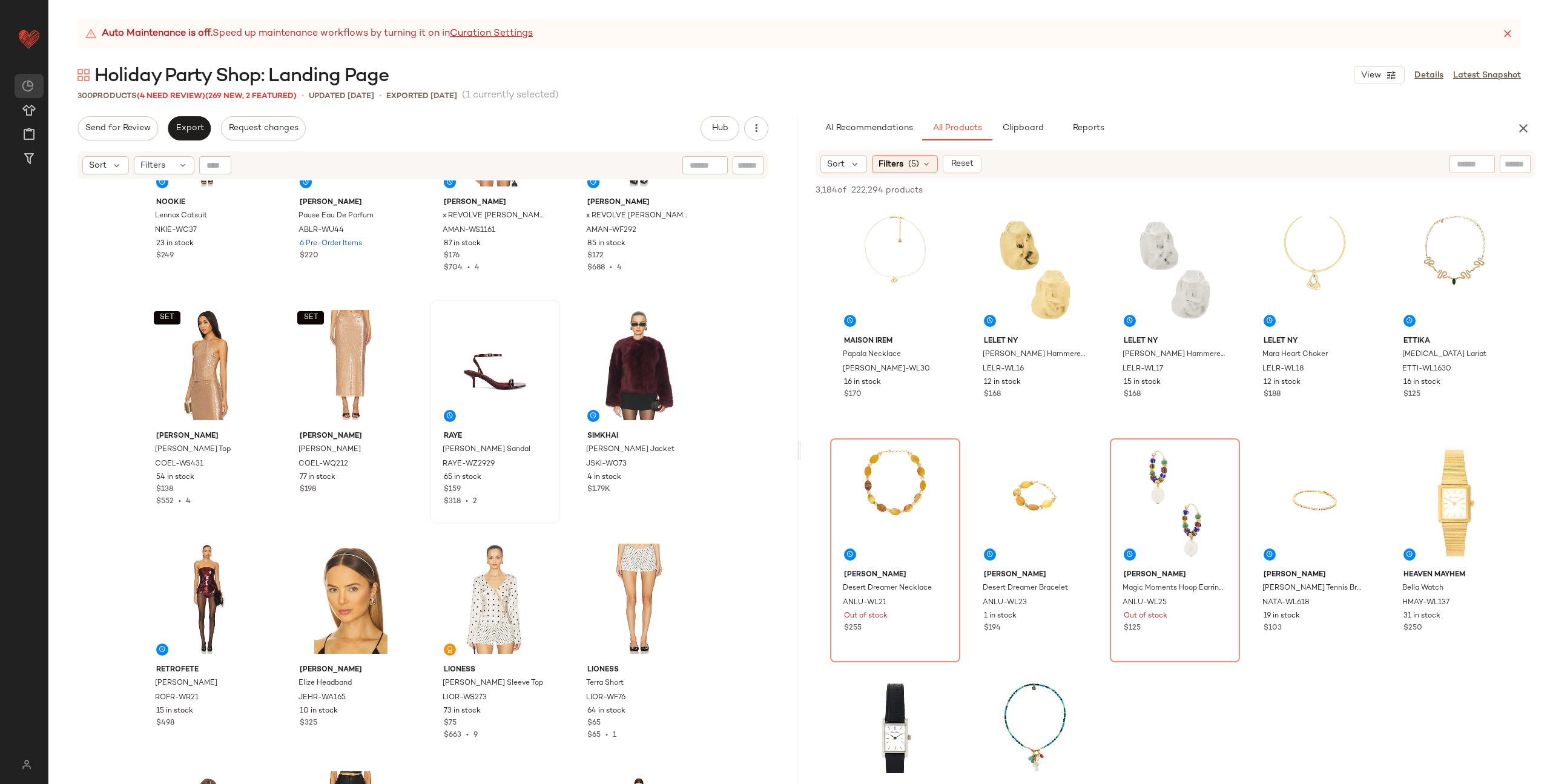
scroll to position [10646, 0]
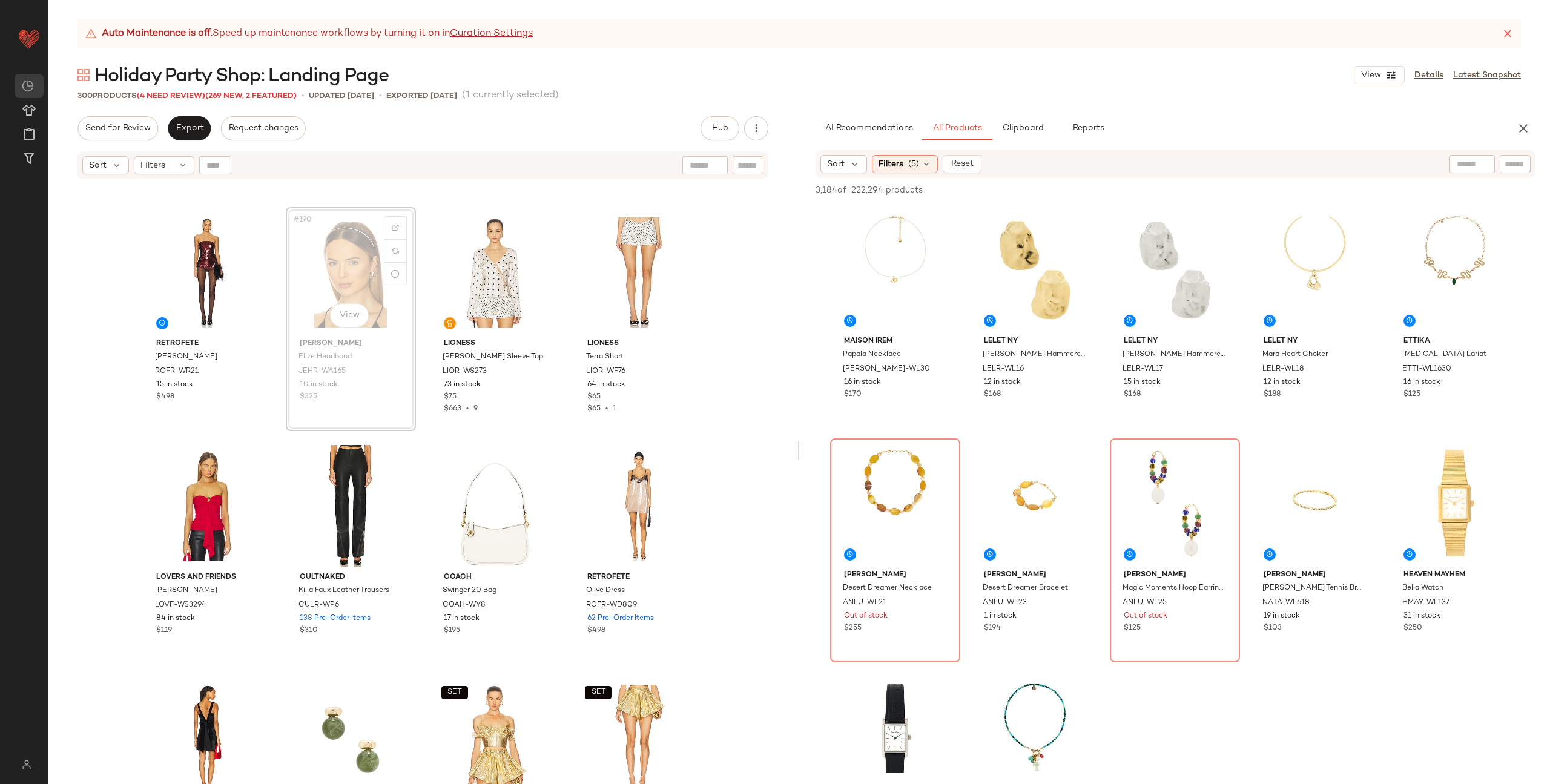
scroll to position [10959, 0]
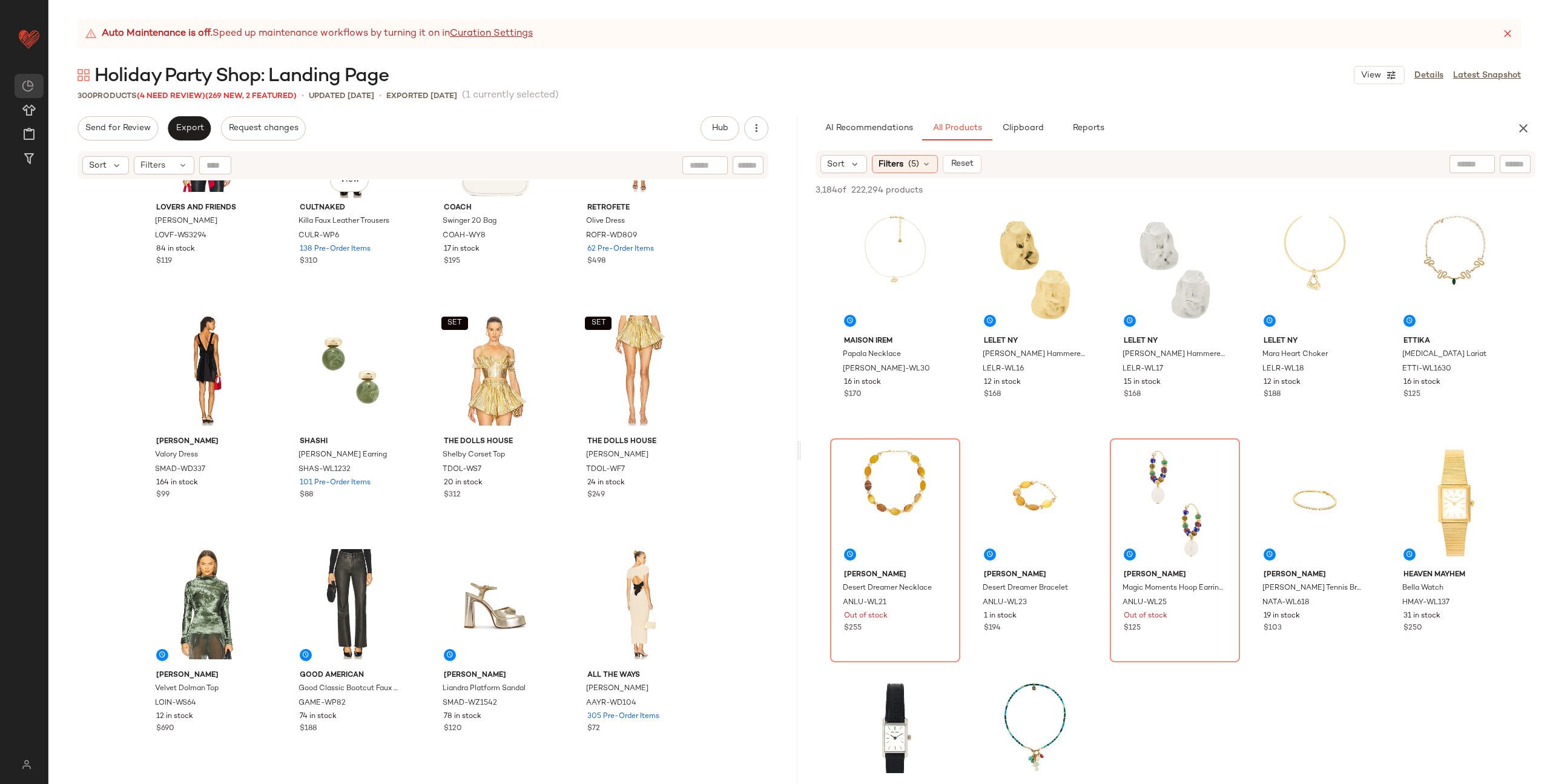
scroll to position [11415, 0]
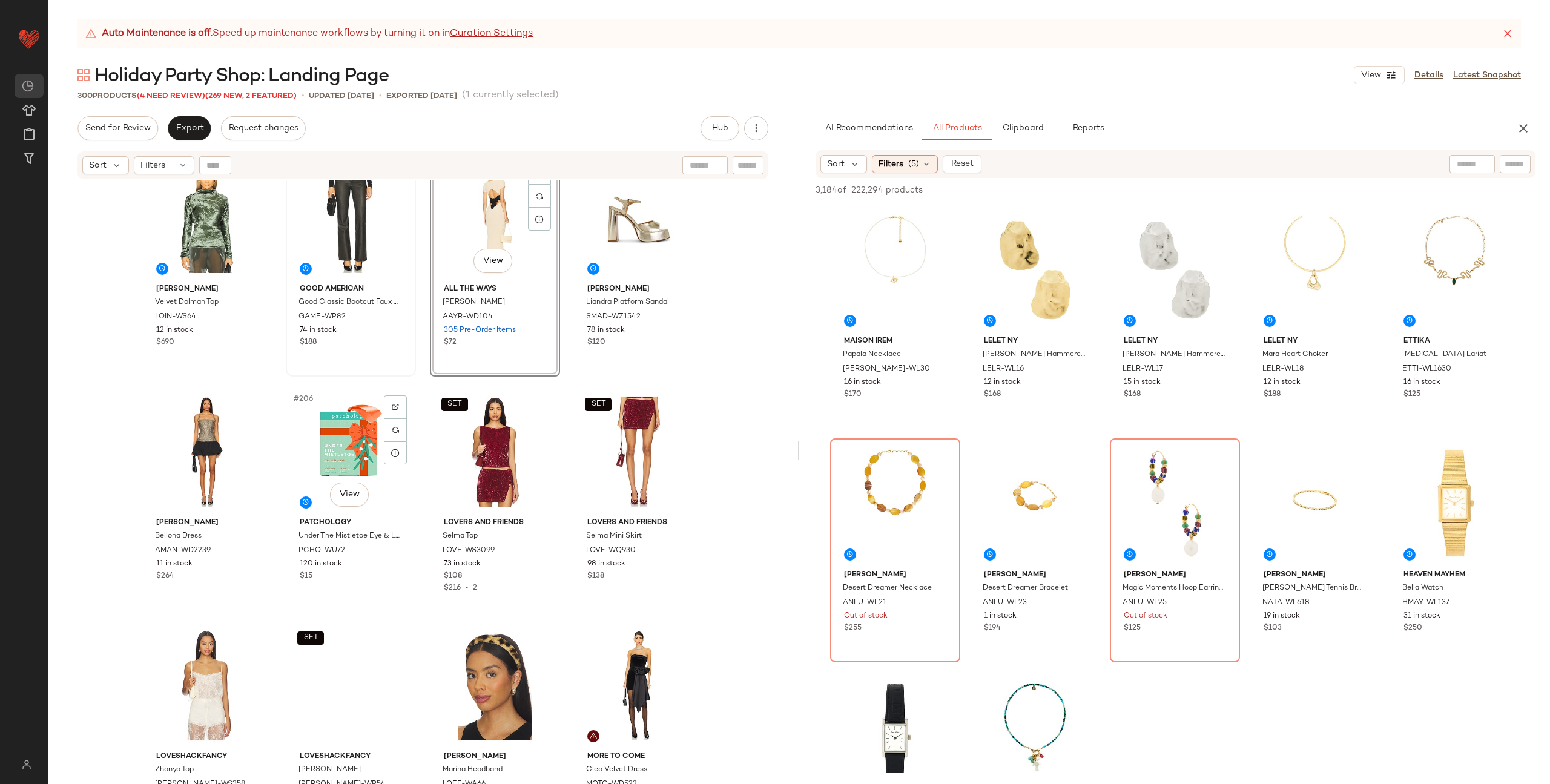
scroll to position [11753, 0]
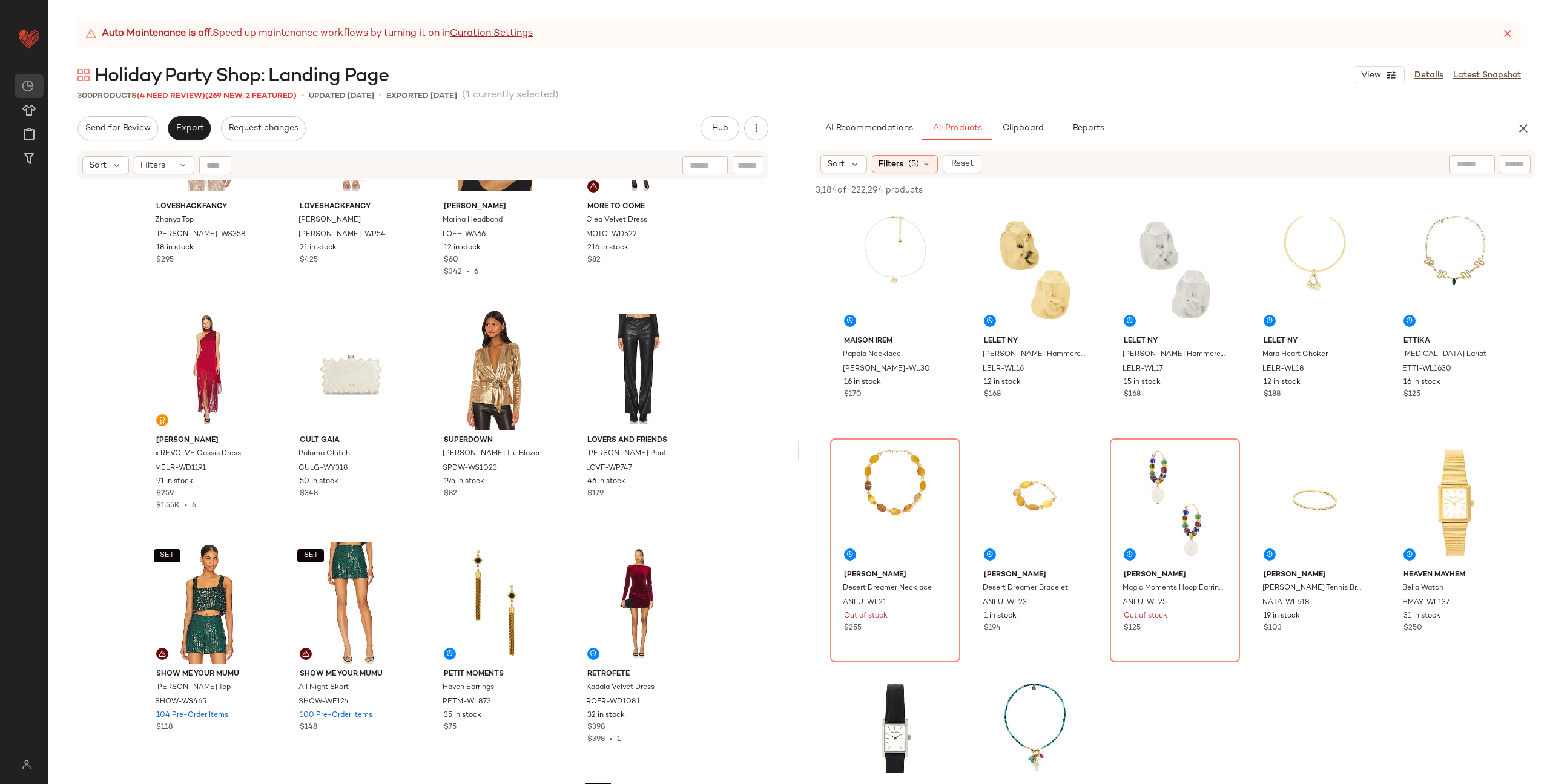
scroll to position [12378, 0]
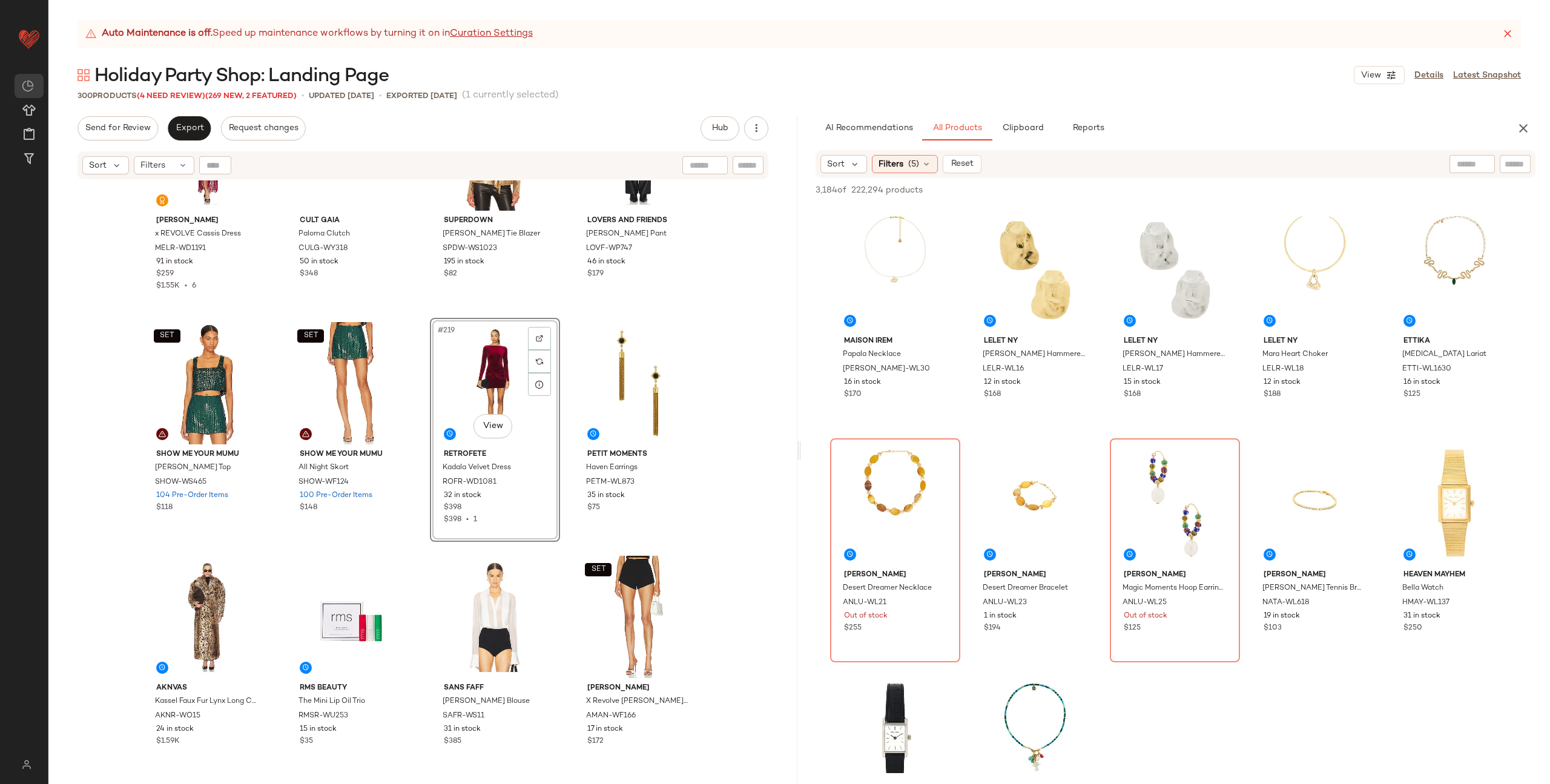
scroll to position [12696, 0]
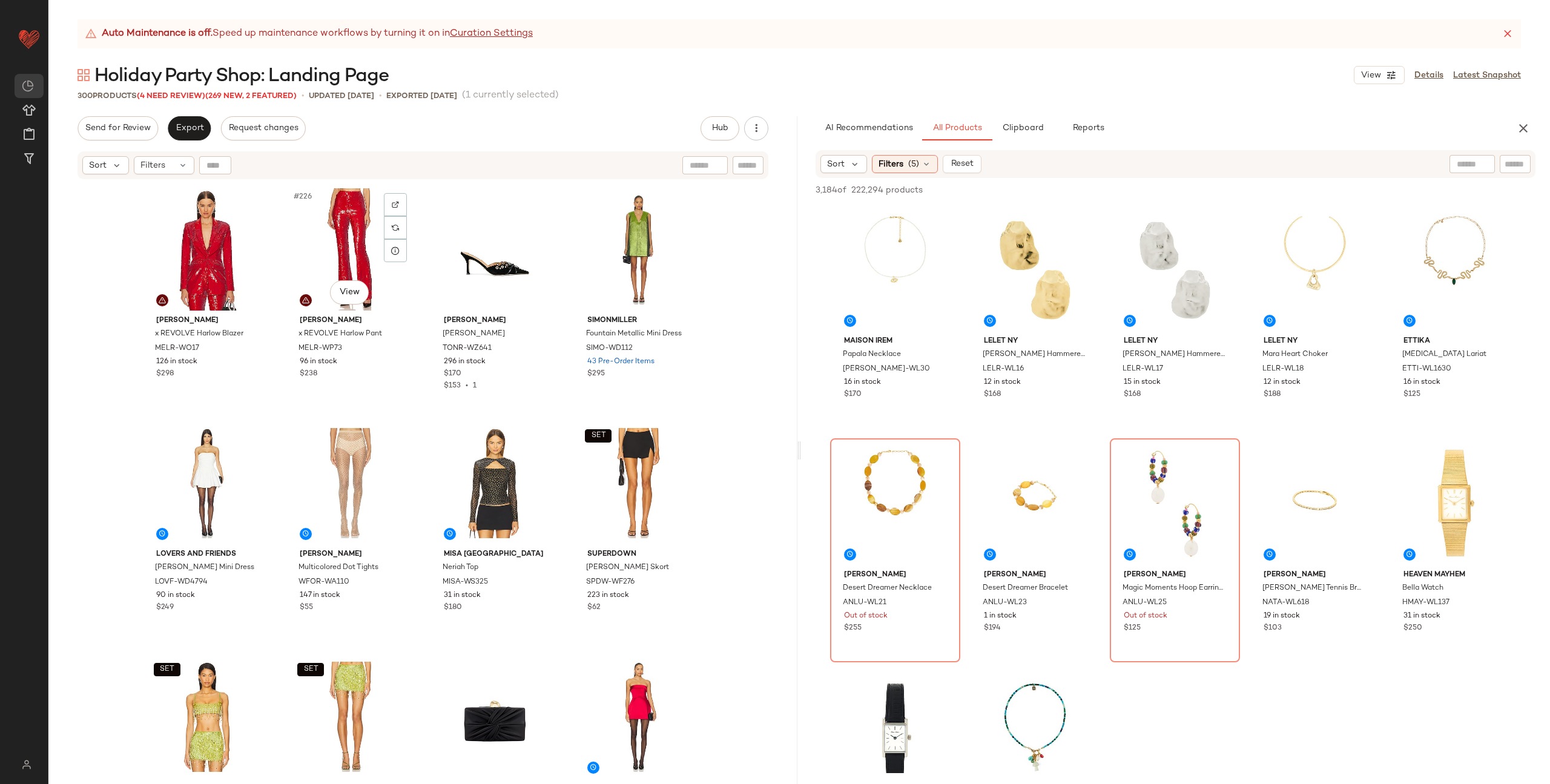
scroll to position [13321, 0]
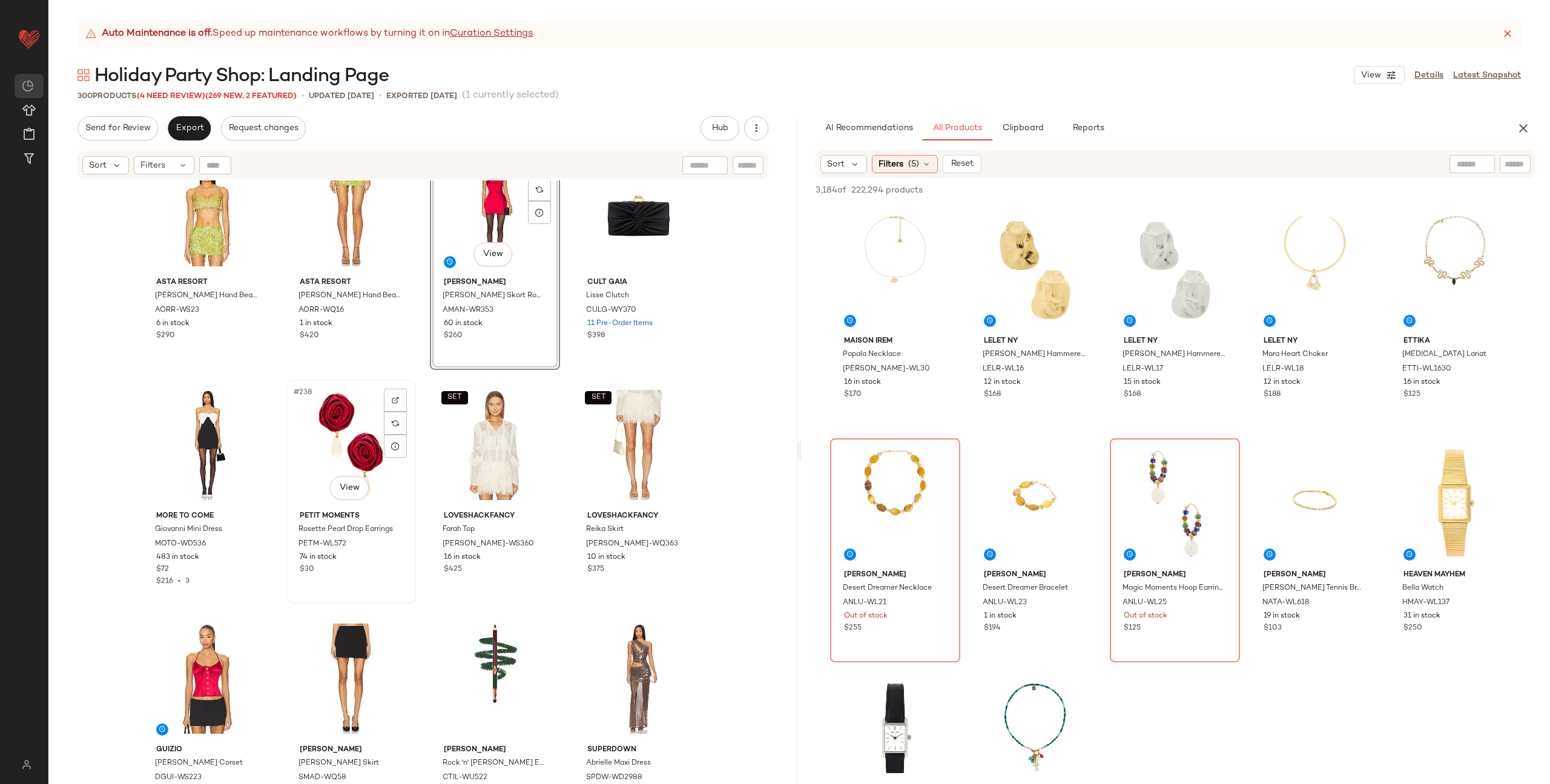
scroll to position [13609, 0]
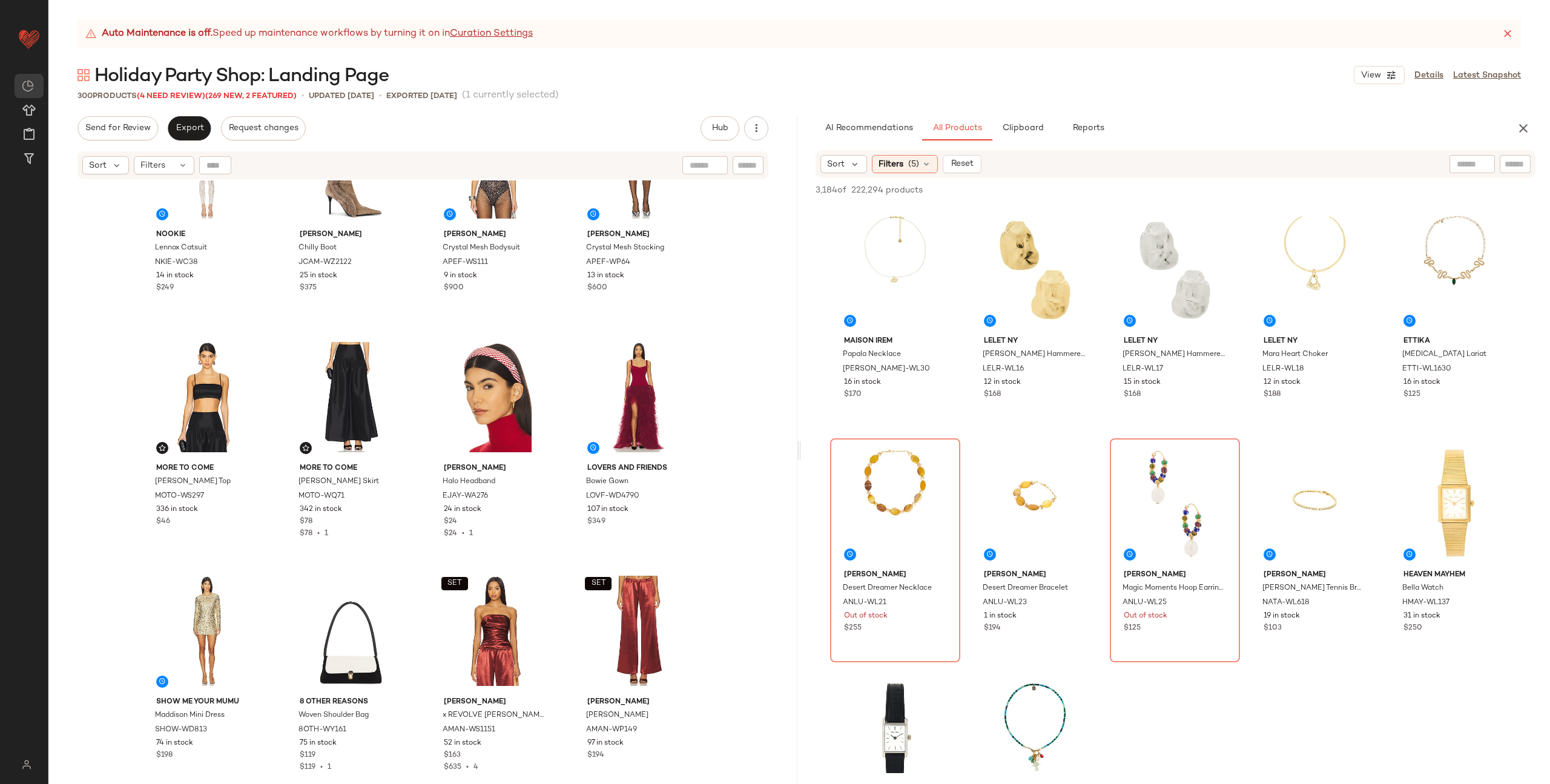
scroll to position [14402, 0]
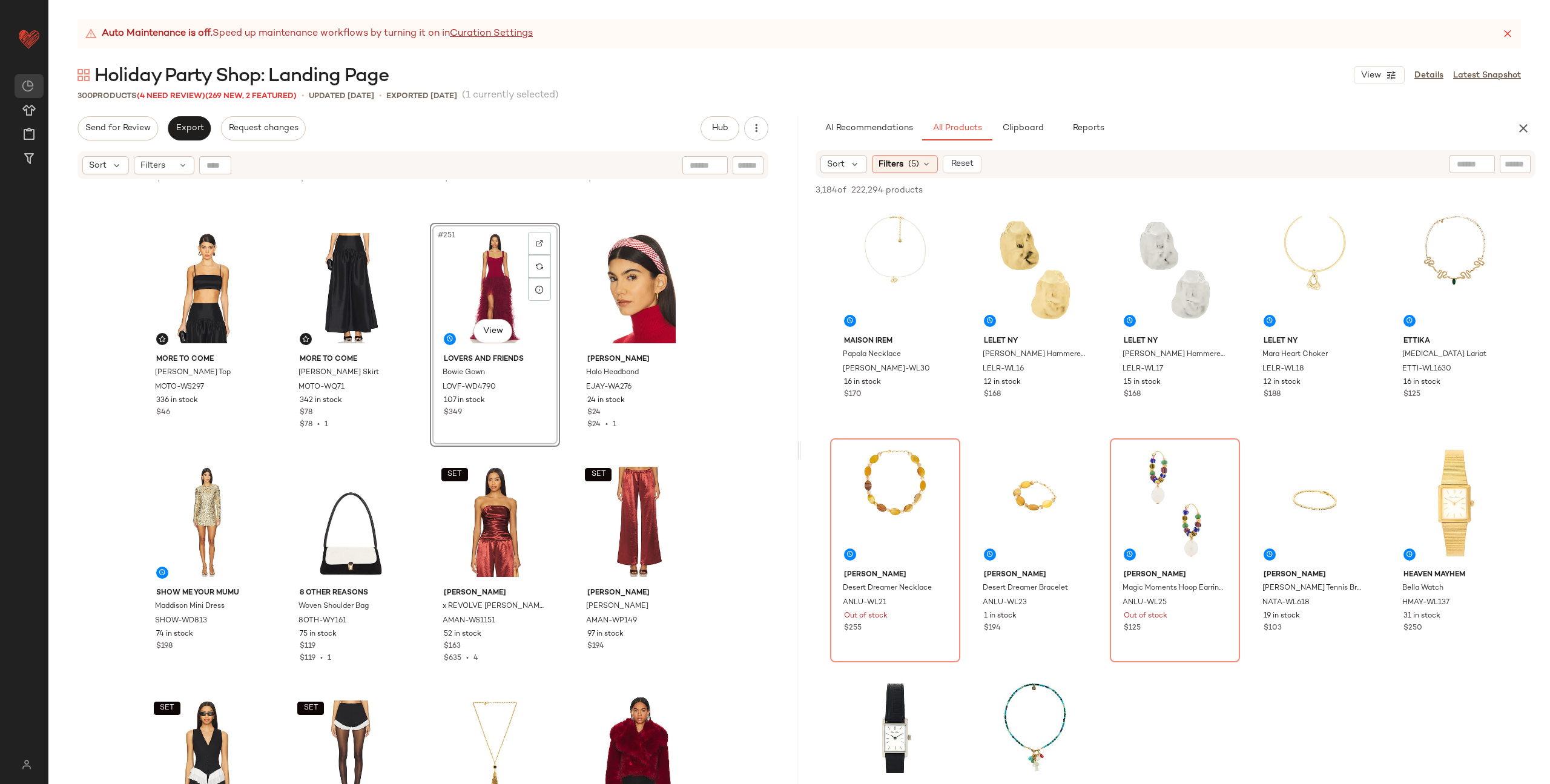
scroll to position [14591, 0]
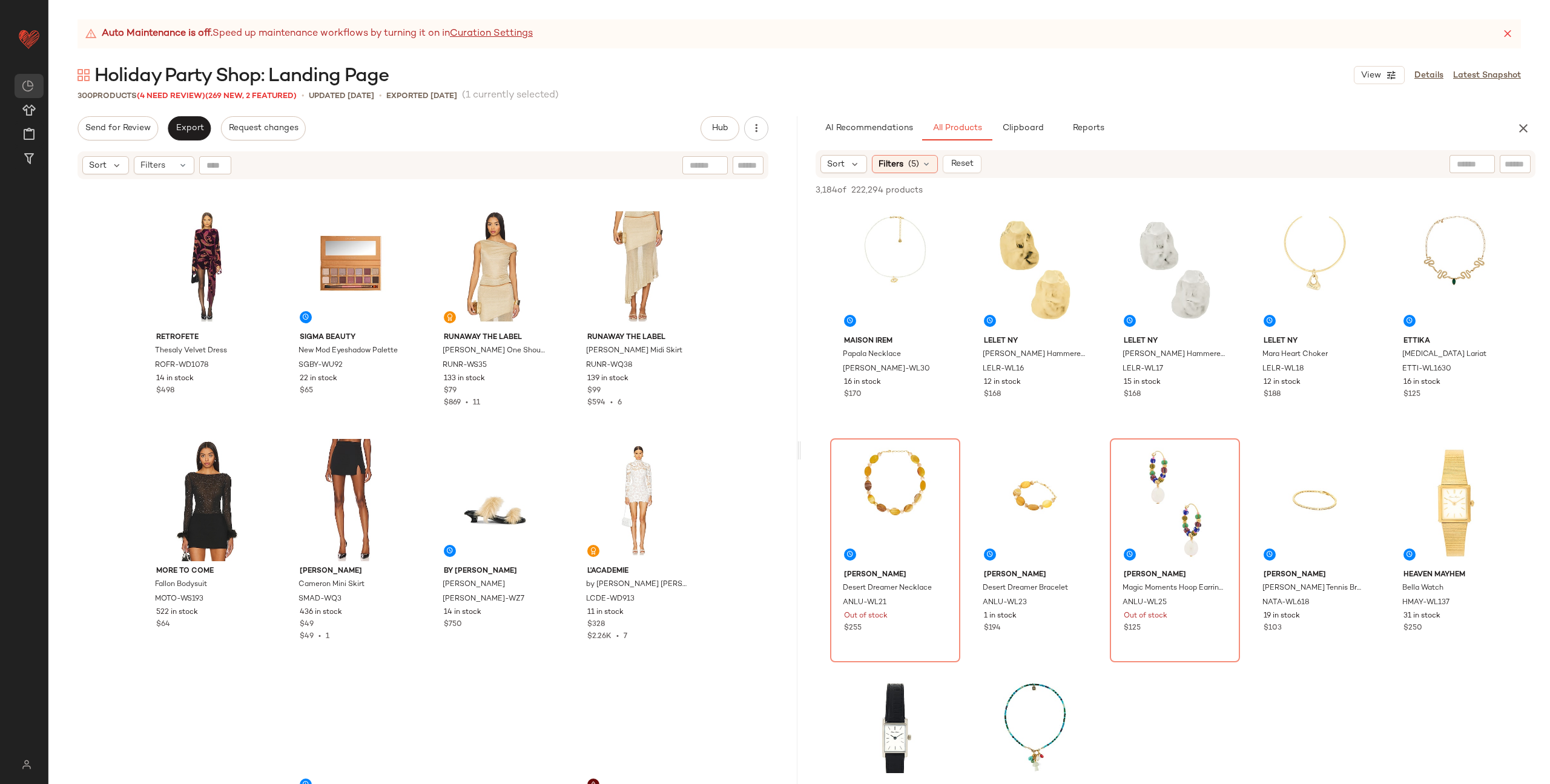
scroll to position [15194, 0]
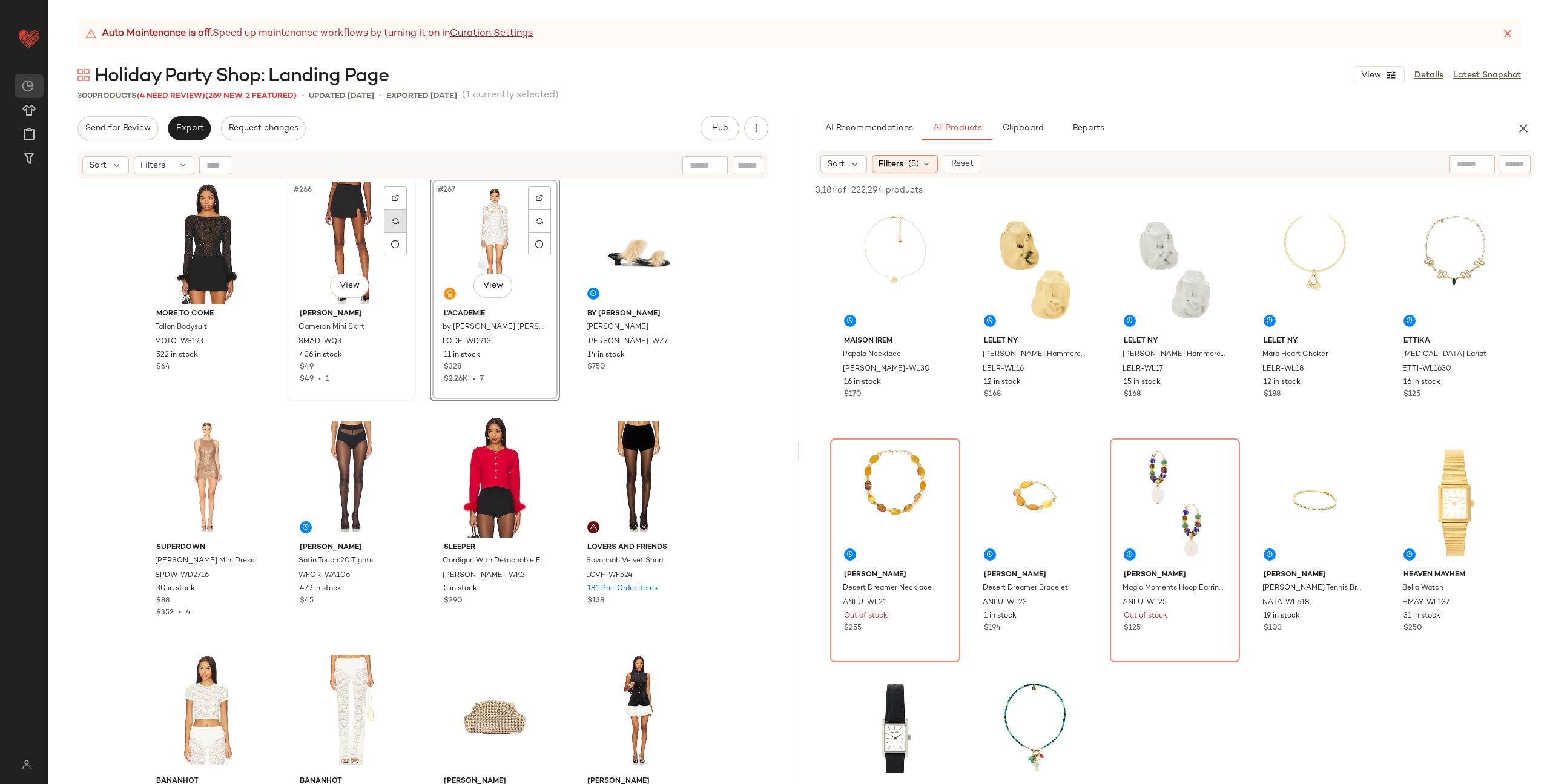
scroll to position [15502, 0]
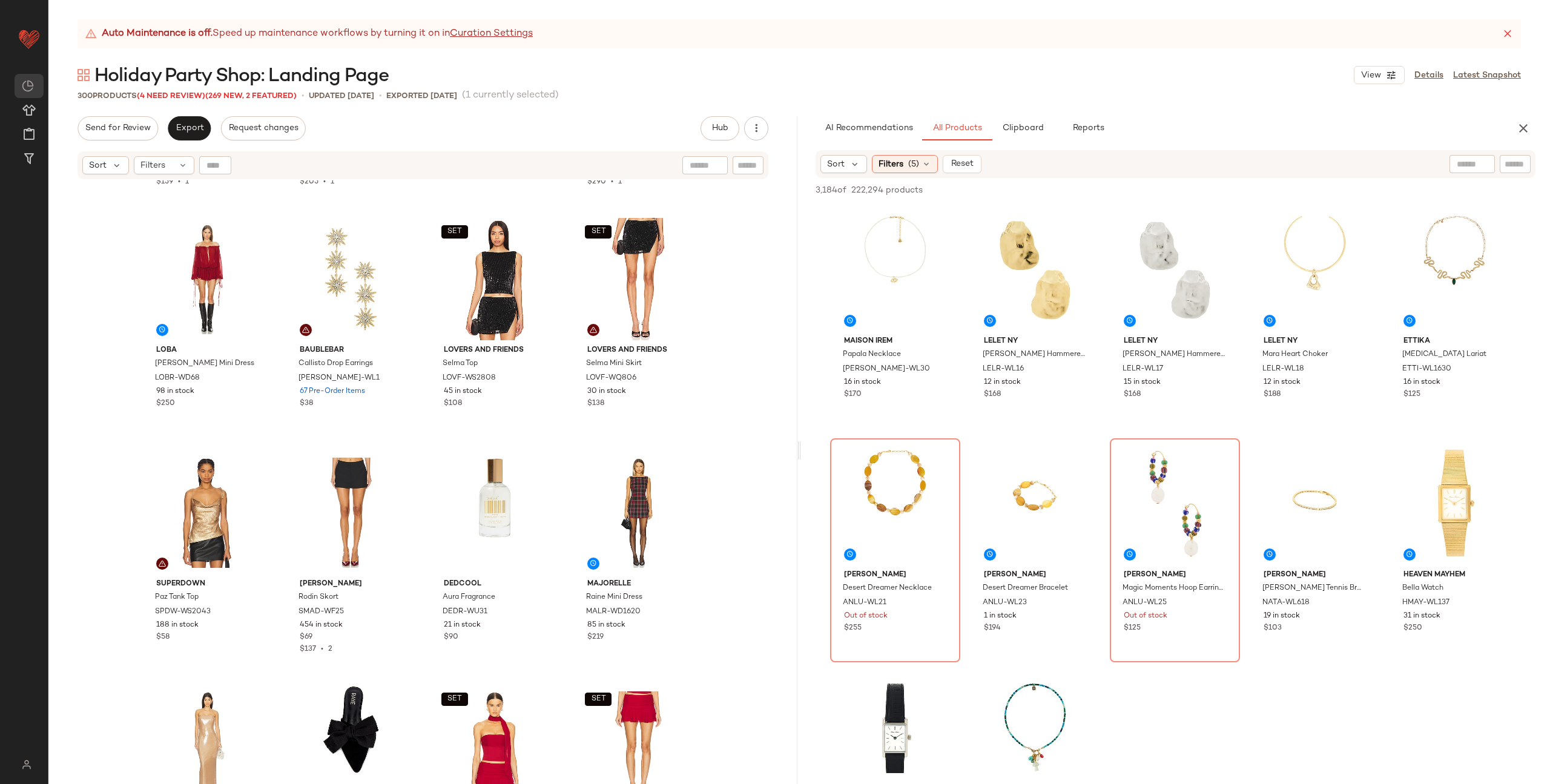
scroll to position [16145, 0]
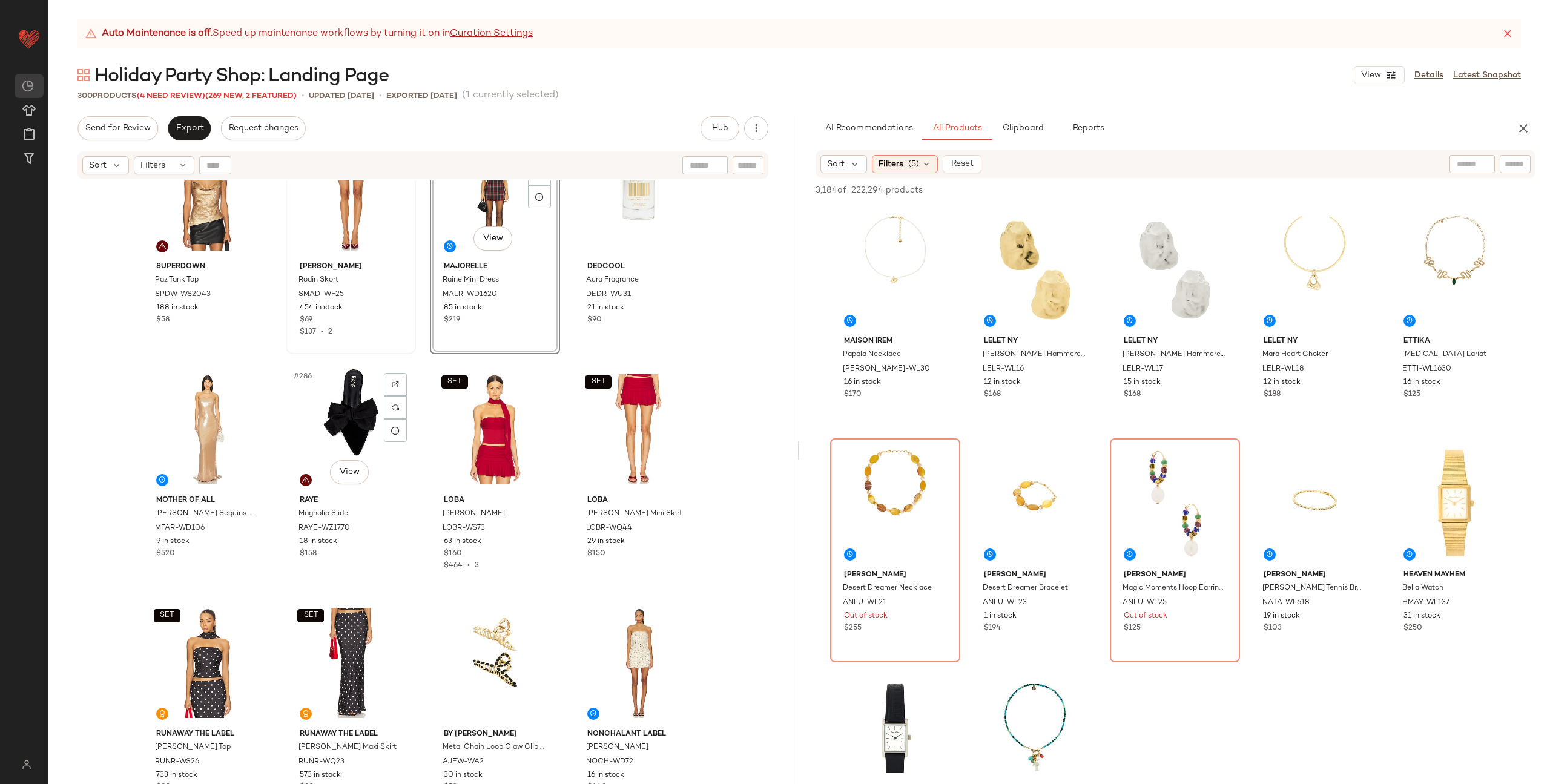
scroll to position [16451, 0]
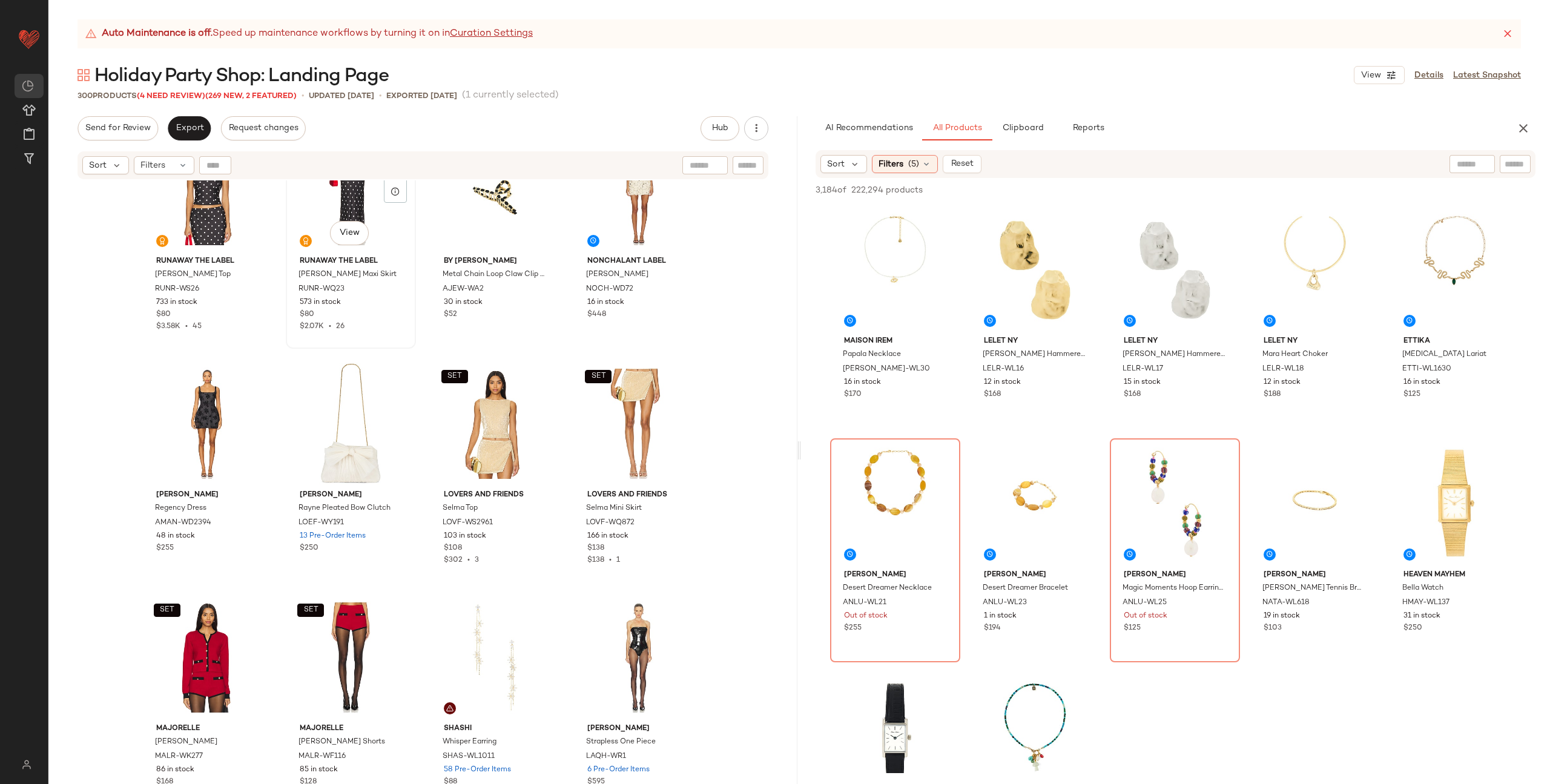
scroll to position [16889, 0]
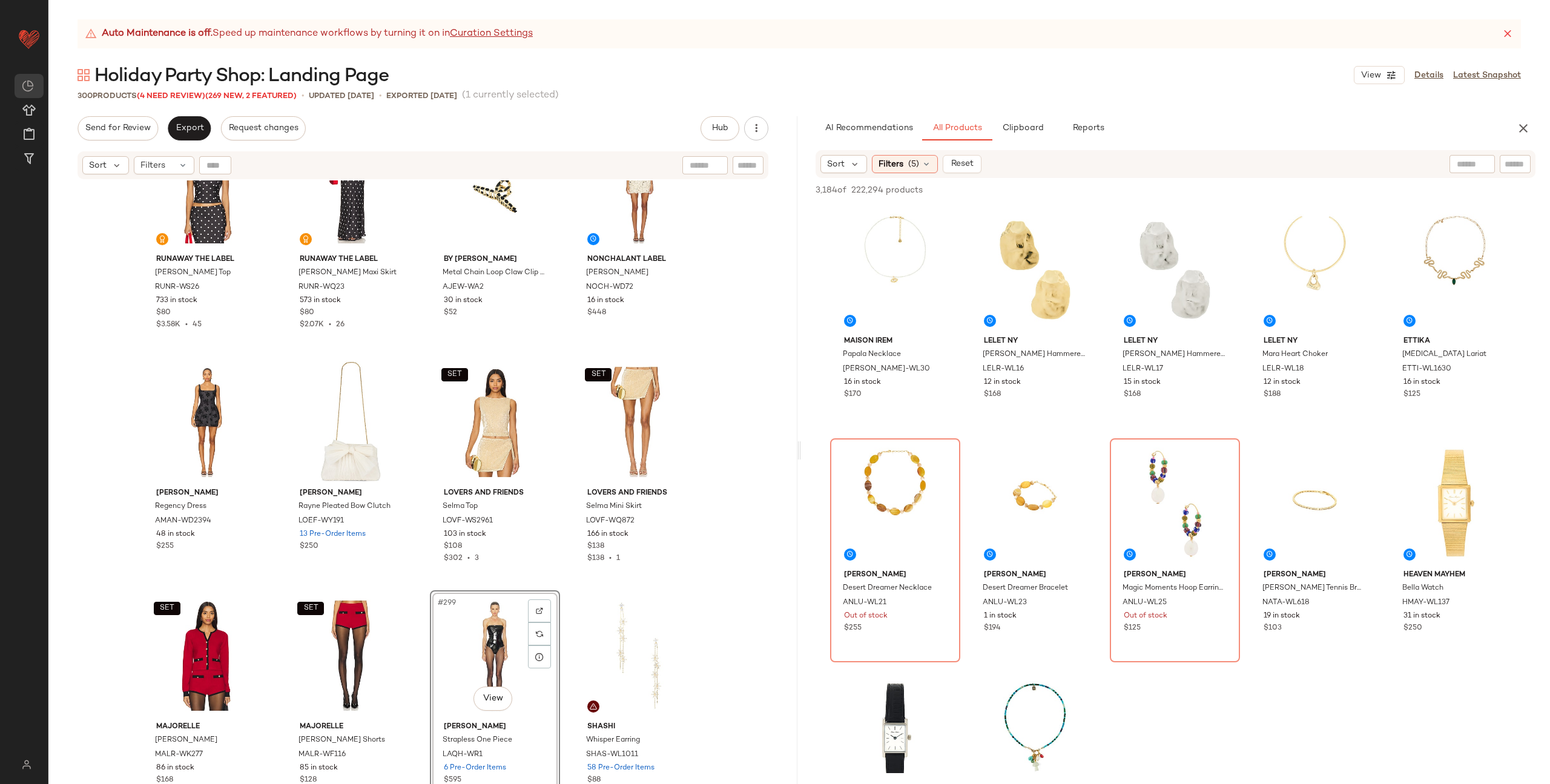
click at [560, 573] on div "RAYE Magnolia Slide RAYE-WZ1770 18 in stock $158 Mother of All [PERSON_NAME] Se…" at bounding box center [423, 497] width 749 height 634
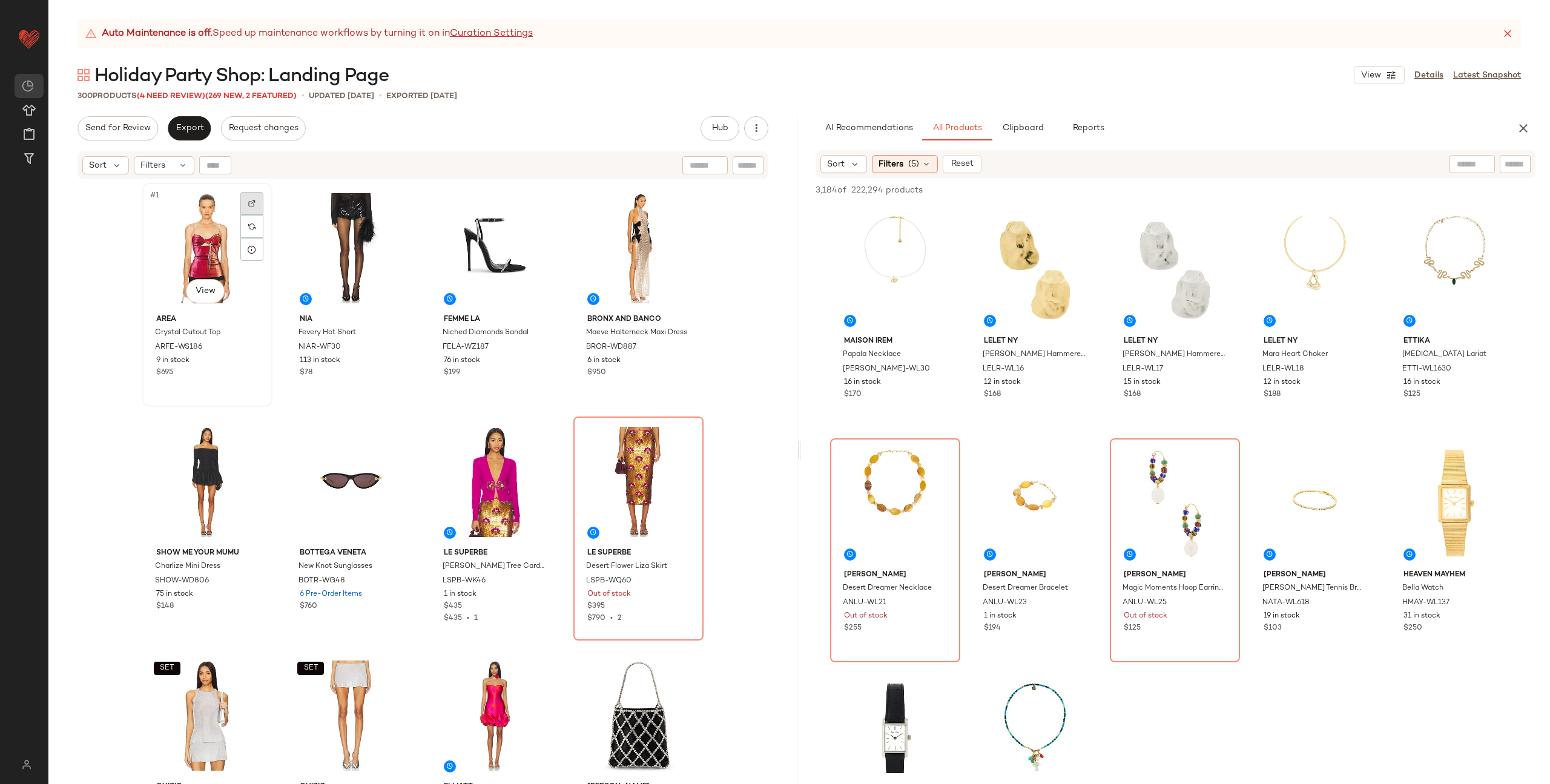
click at [242, 201] on div at bounding box center [251, 203] width 23 height 23
click at [247, 344] on img "button" at bounding box center [250, 347] width 7 height 7
click at [528, 432] on div at bounding box center [539, 437] width 23 height 23
click at [679, 428] on div at bounding box center [683, 437] width 23 height 23
click at [276, 356] on div "AREA Crystal Cutout Top ARFE-WS186 9 in stock $695 NIA Fevery Hot Short NIAR-WF…" at bounding box center [423, 499] width 562 height 631
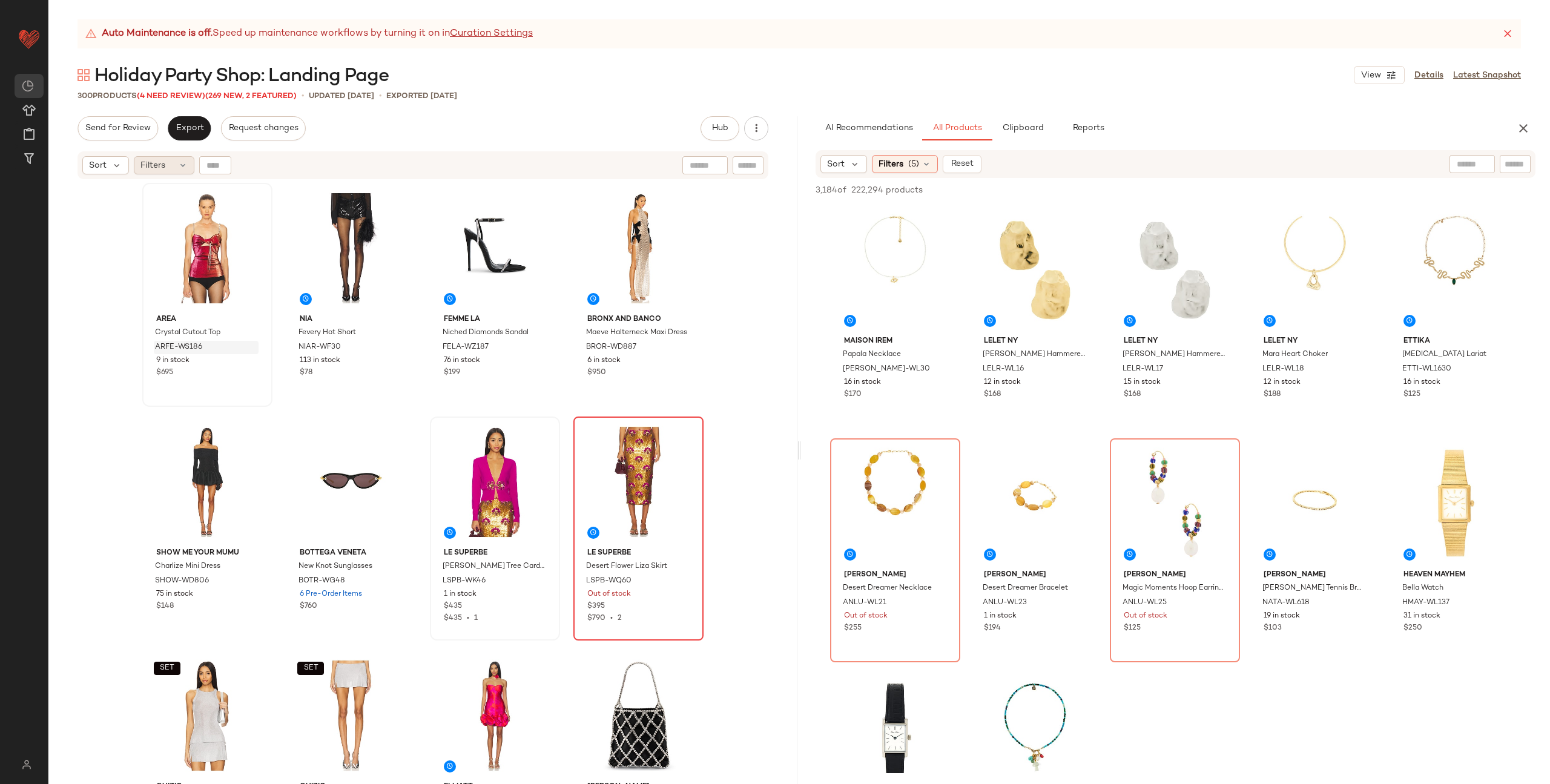
click at [169, 163] on div "Filters" at bounding box center [164, 165] width 60 height 18
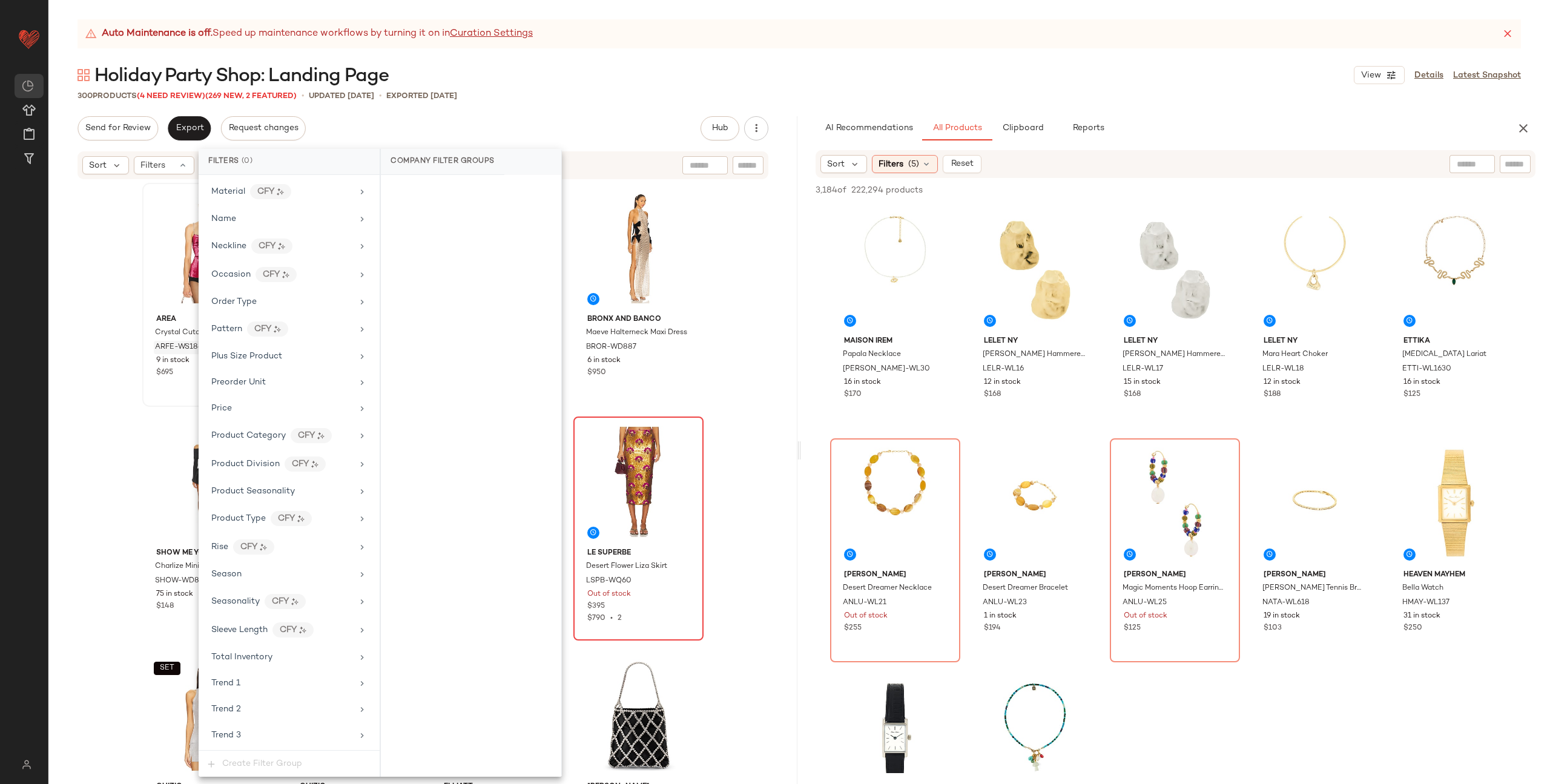
scroll to position [1050, 0]
click at [270, 481] on span "Total Inventory" at bounding box center [242, 483] width 61 height 9
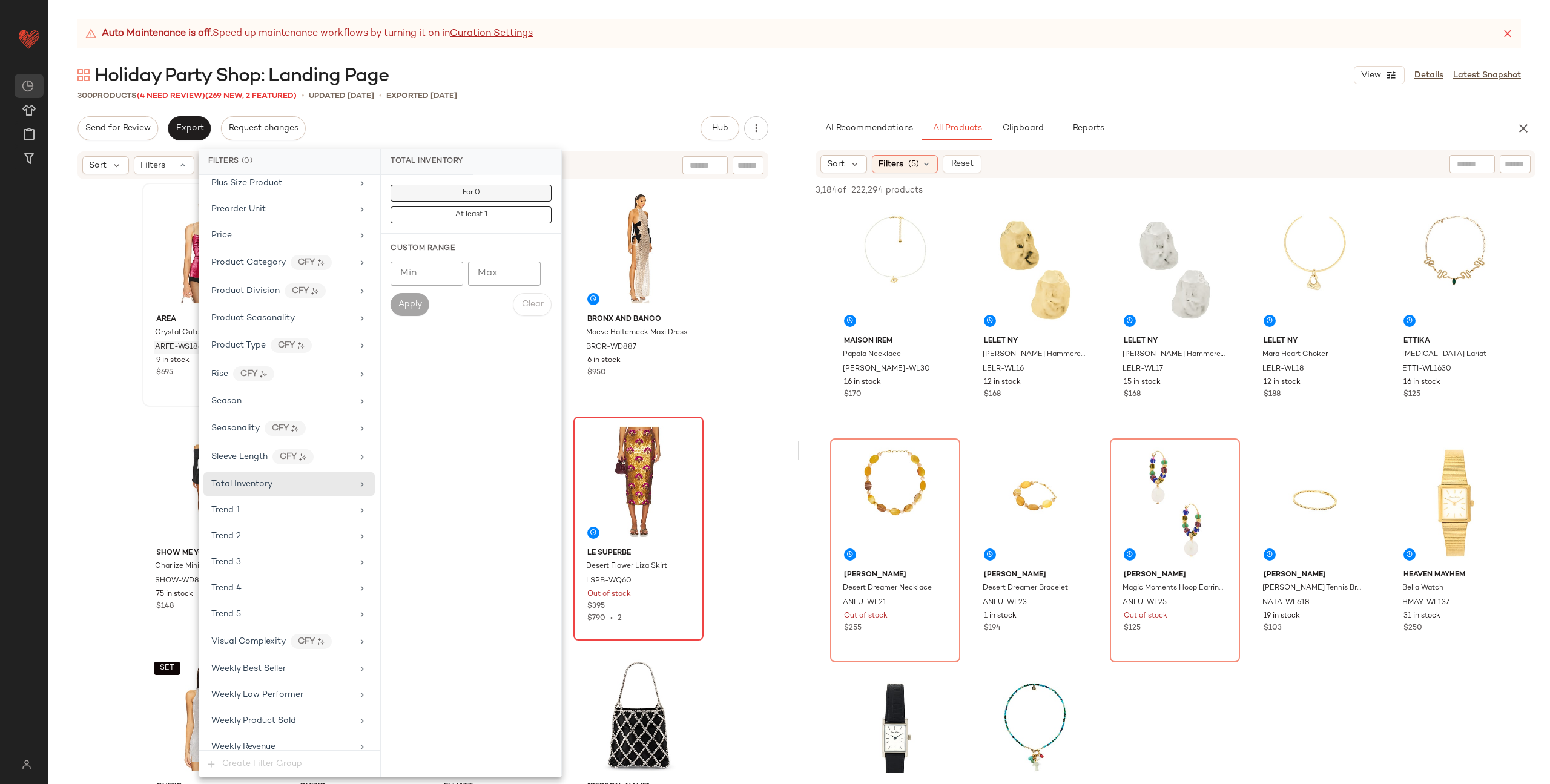
click at [439, 189] on button "For 0" at bounding box center [471, 193] width 161 height 17
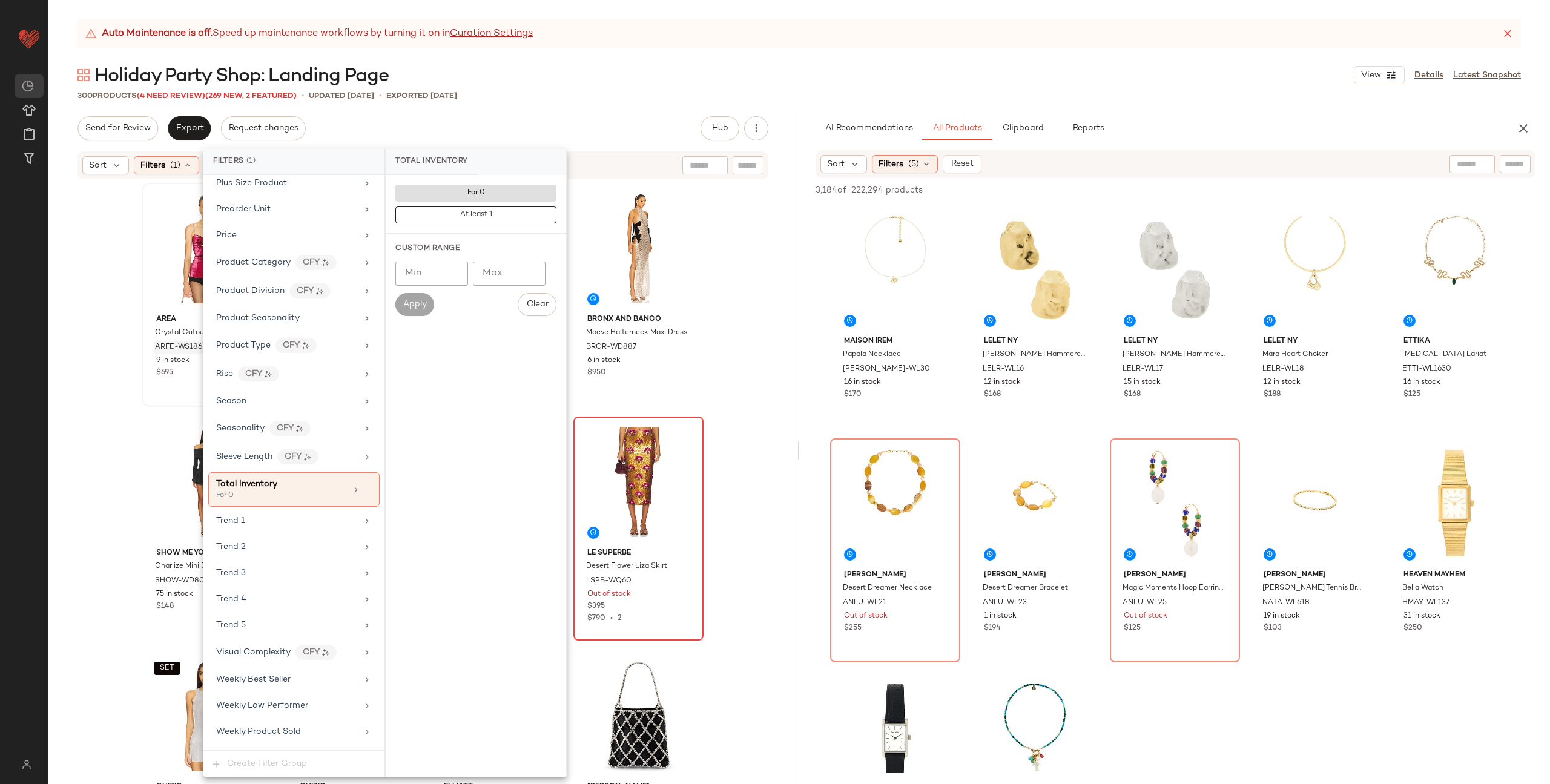
click at [112, 289] on div "AREA Crystal Cutout Top ARFE-WS186 9 in stock $695 NIA Fevery Hot Short NIAR-WF…" at bounding box center [423, 497] width 749 height 634
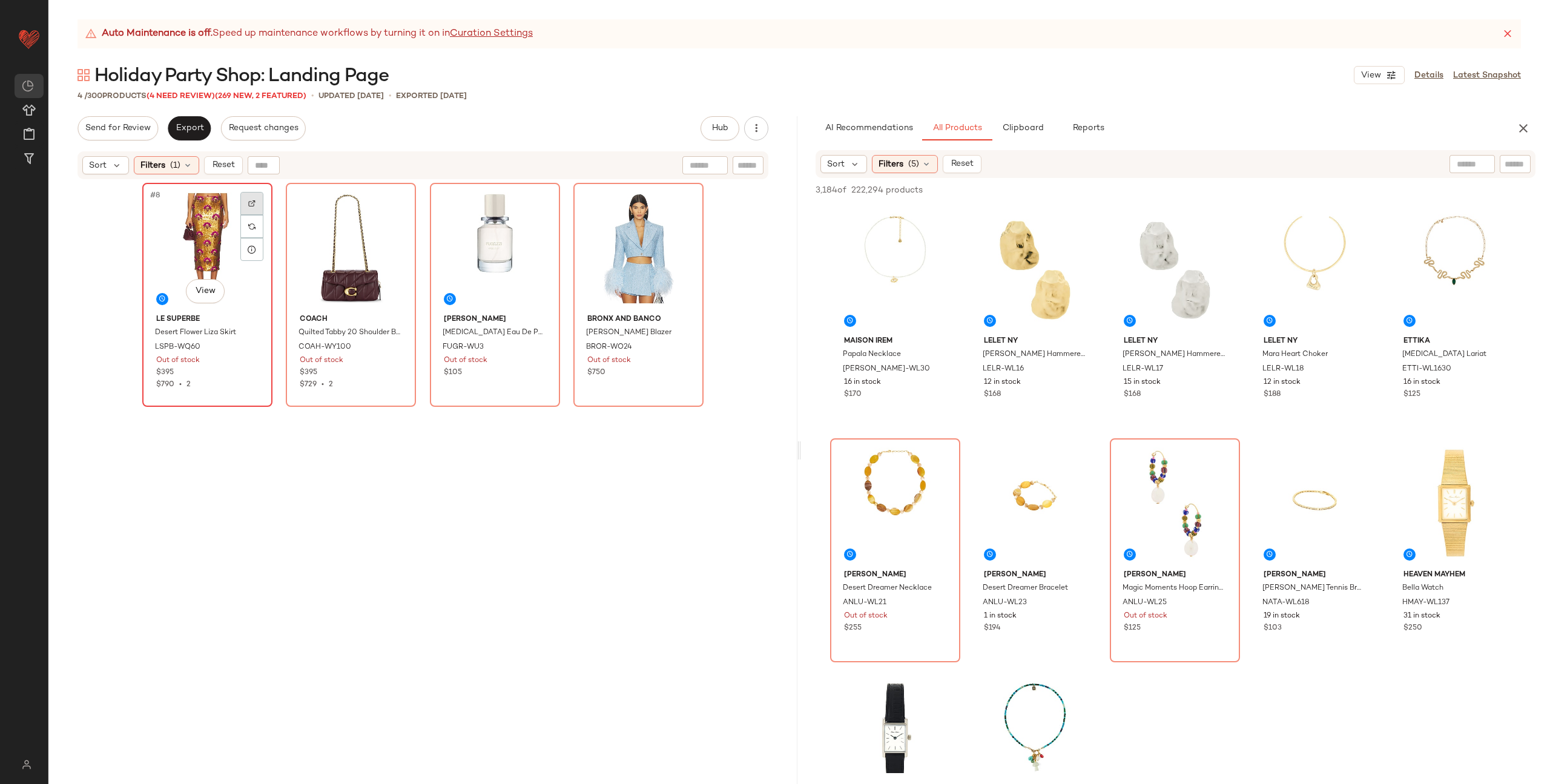
click at [249, 205] on img at bounding box center [251, 203] width 7 height 7
click at [394, 200] on img at bounding box center [395, 203] width 7 height 7
click at [536, 201] on img at bounding box center [539, 203] width 7 height 7
click at [689, 203] on div at bounding box center [683, 203] width 23 height 23
click at [669, 68] on div "Holiday Party Shop: Landing Page View Details Latest Snapshot" at bounding box center [799, 75] width 1501 height 24
